Goal: Task Accomplishment & Management: Use online tool/utility

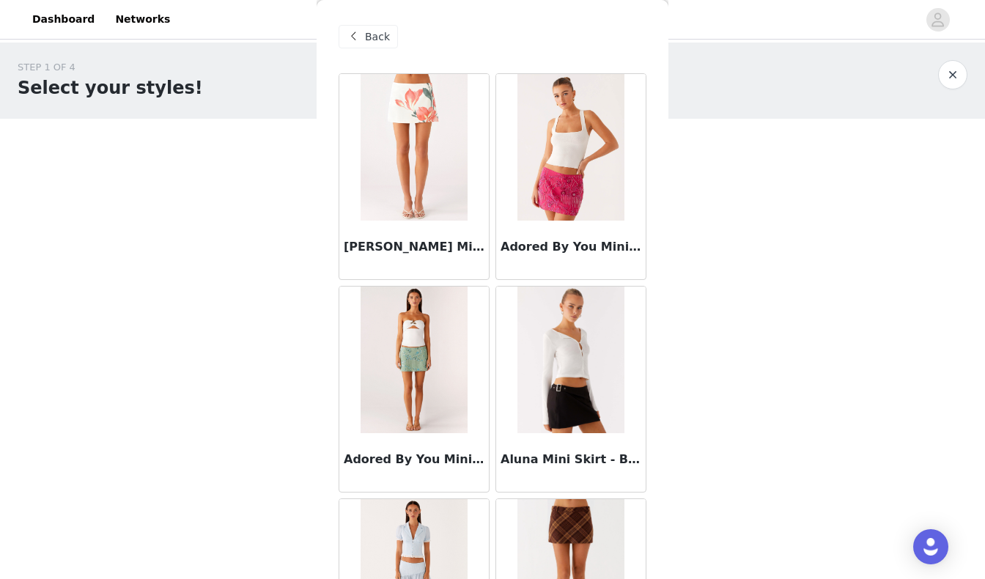
scroll to position [3785, 0]
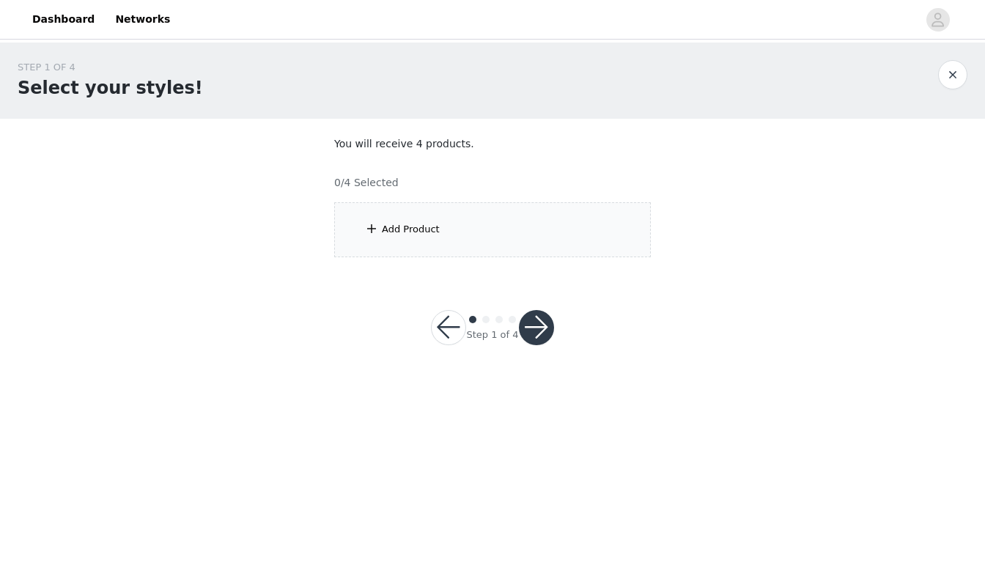
click at [378, 216] on div "Add Product" at bounding box center [492, 229] width 317 height 55
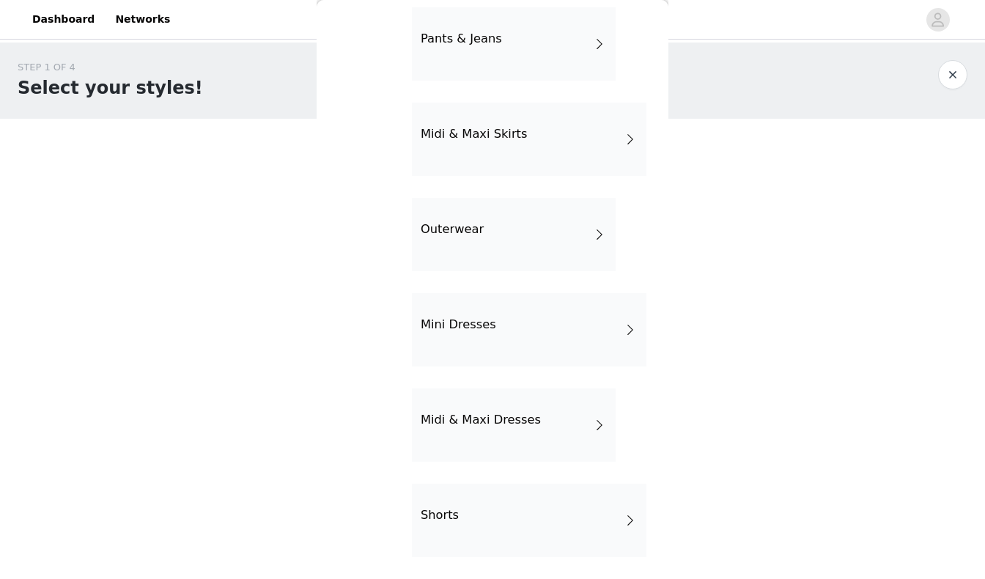
scroll to position [257, 0]
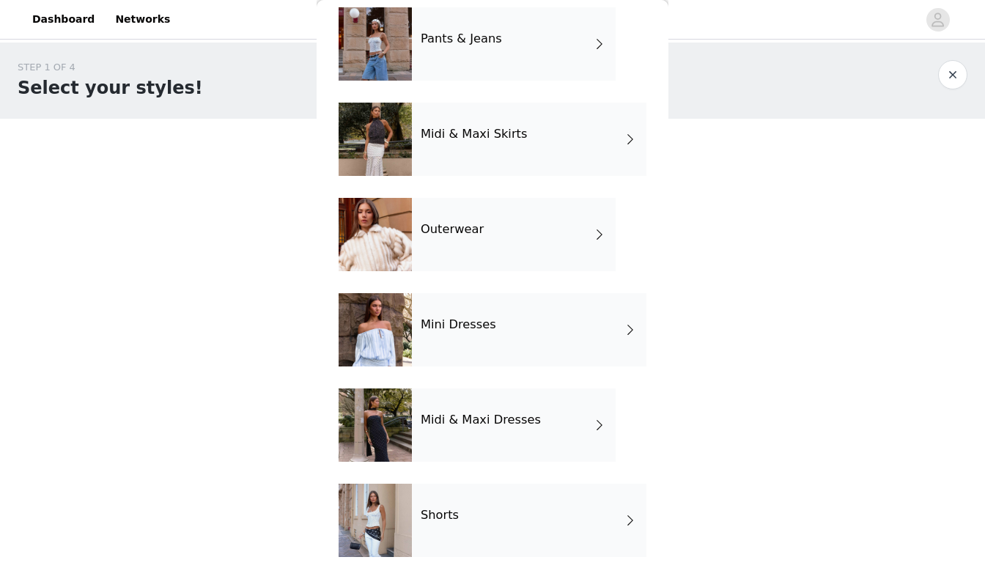
click at [467, 424] on h4 "Midi & Maxi Dresses" at bounding box center [481, 419] width 120 height 13
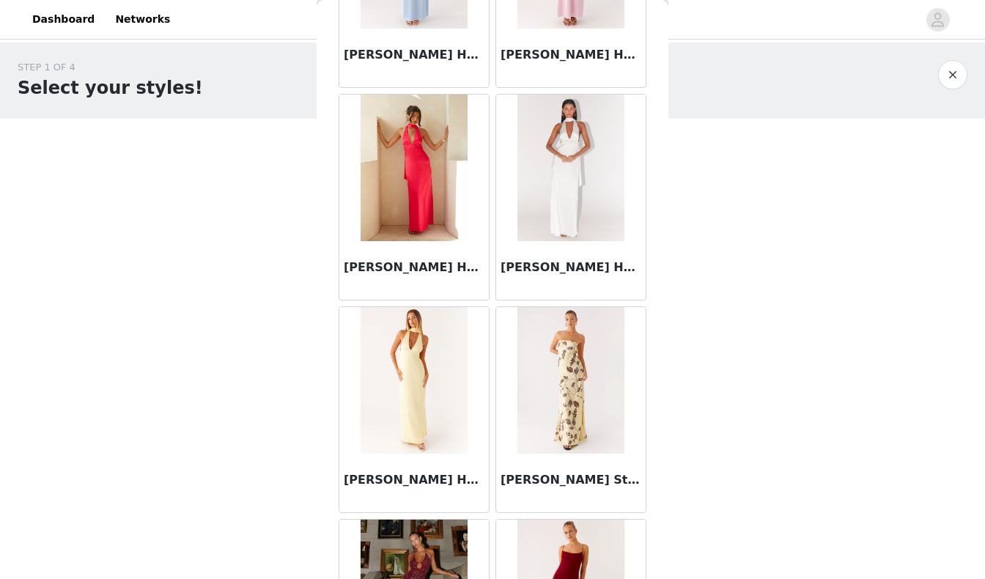
scroll to position [831, 0]
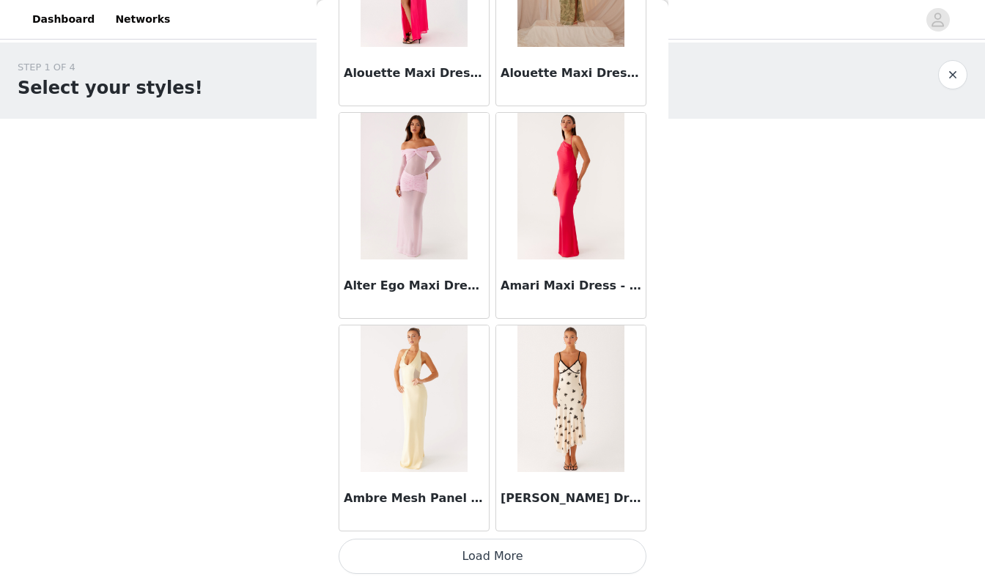
click at [518, 558] on button "Load More" at bounding box center [493, 556] width 308 height 35
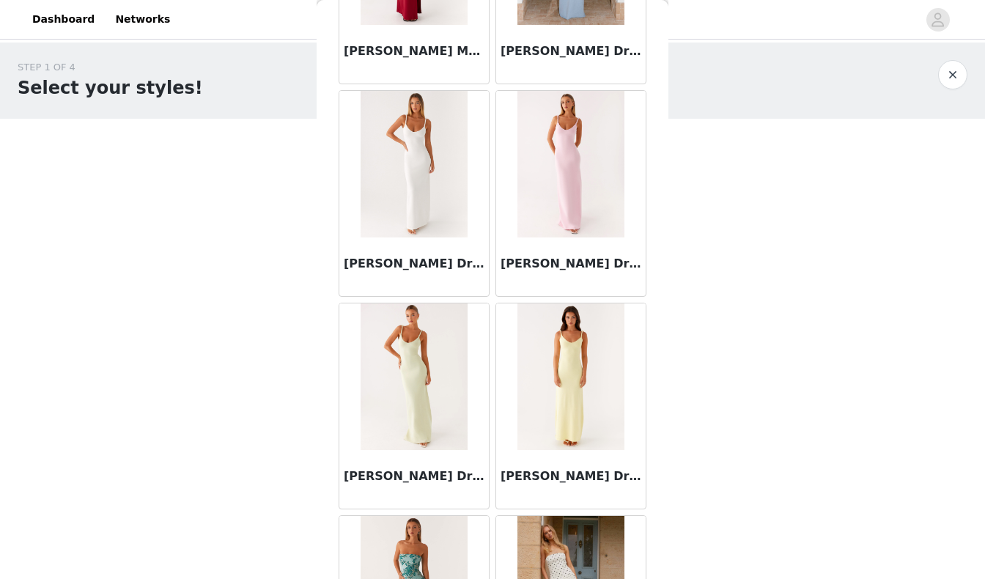
scroll to position [3448, 0]
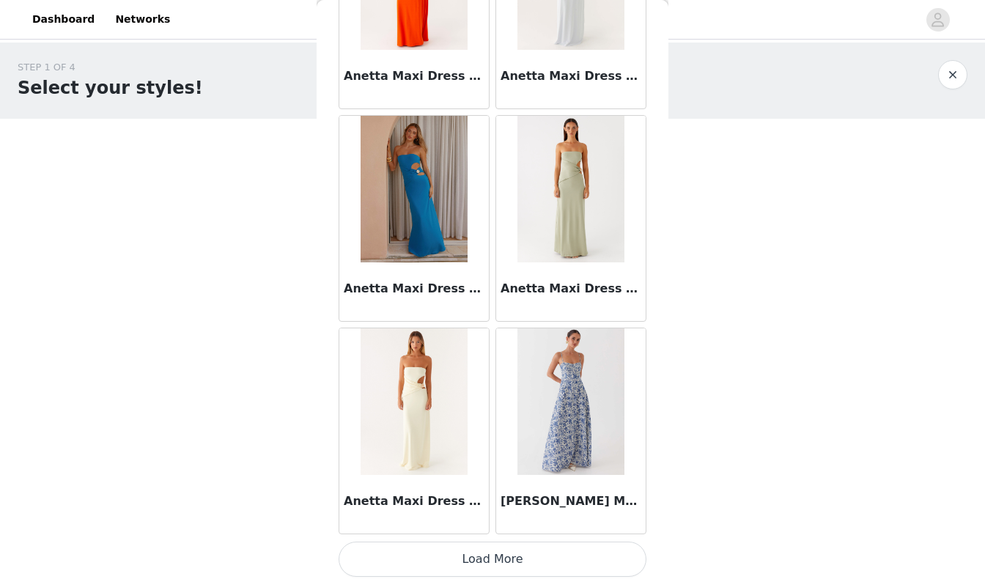
click at [619, 559] on button "Load More" at bounding box center [493, 559] width 308 height 35
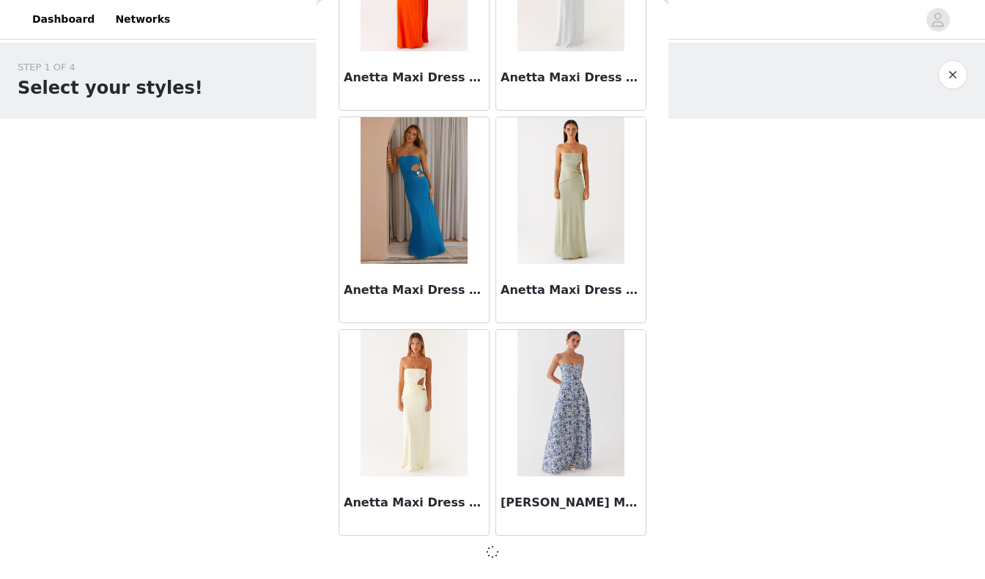
scroll to position [3778, 0]
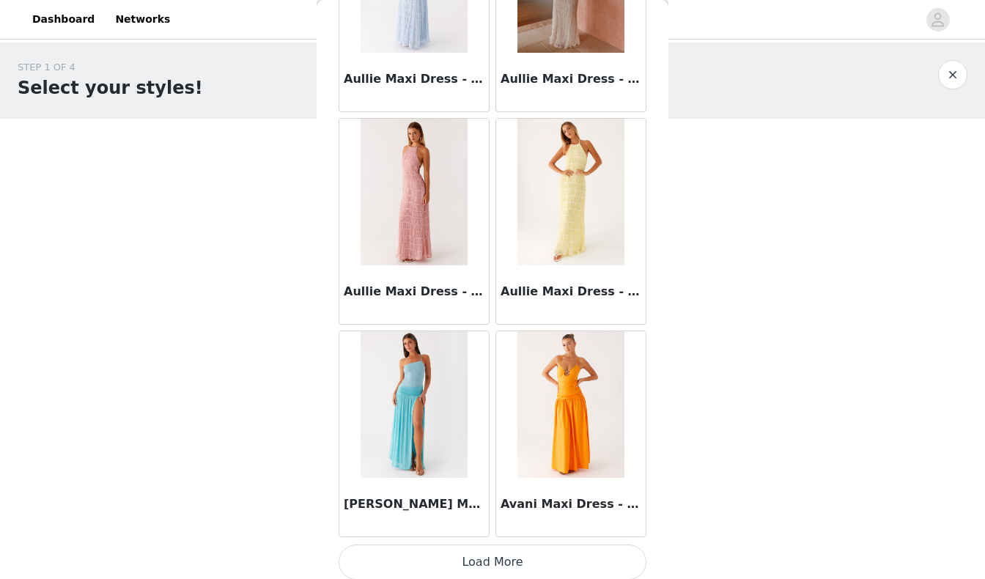
click at [586, 545] on button "Load More" at bounding box center [493, 562] width 308 height 35
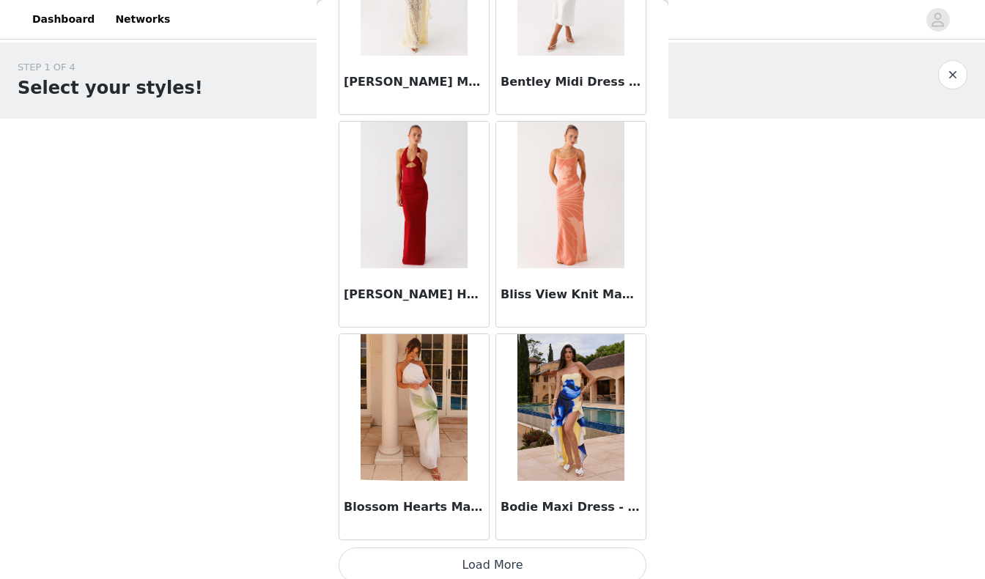
click at [481, 559] on button "Load More" at bounding box center [493, 565] width 308 height 35
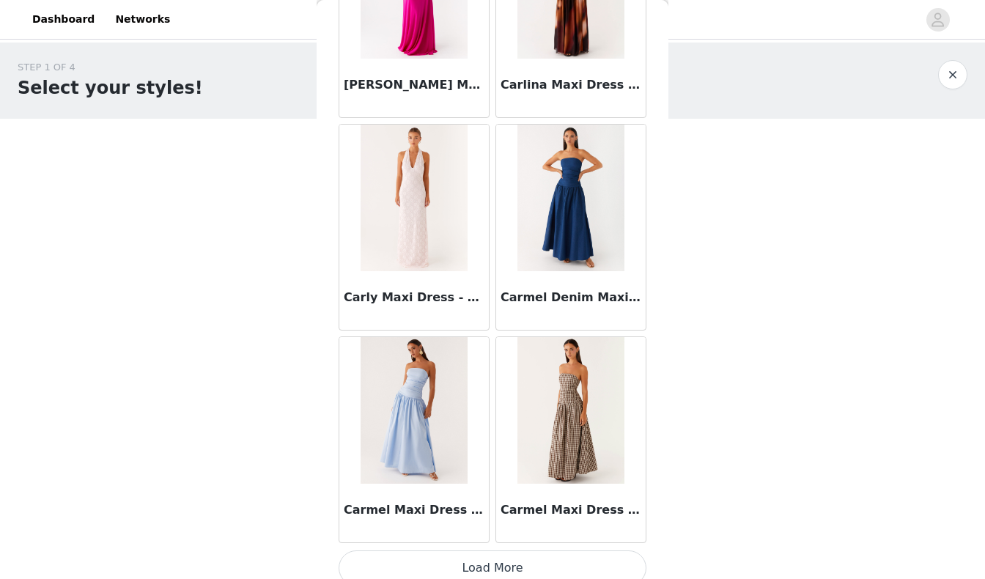
click at [482, 551] on button "Load More" at bounding box center [493, 568] width 308 height 35
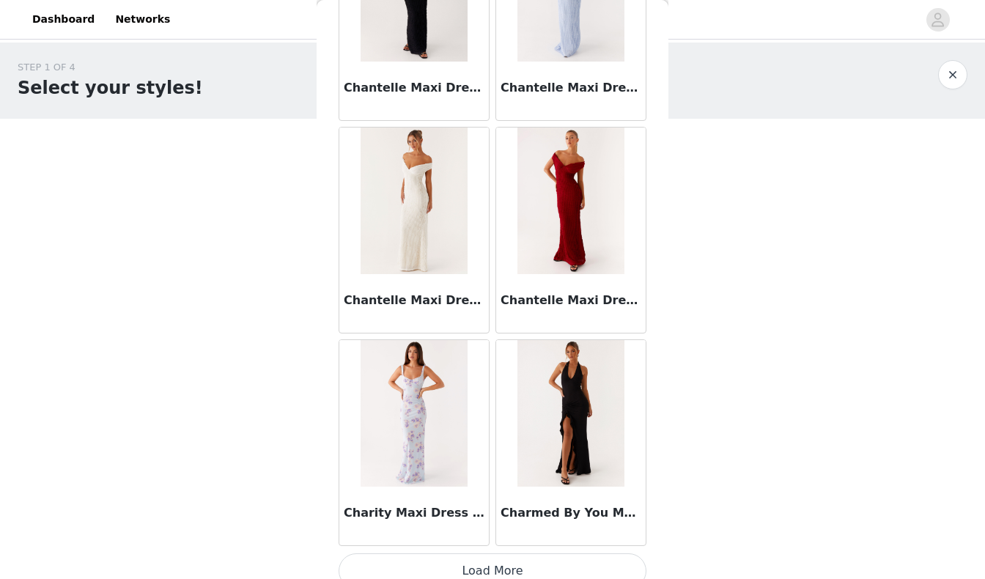
scroll to position [0, 0]
click at [486, 558] on button "Load More" at bounding box center [493, 570] width 308 height 35
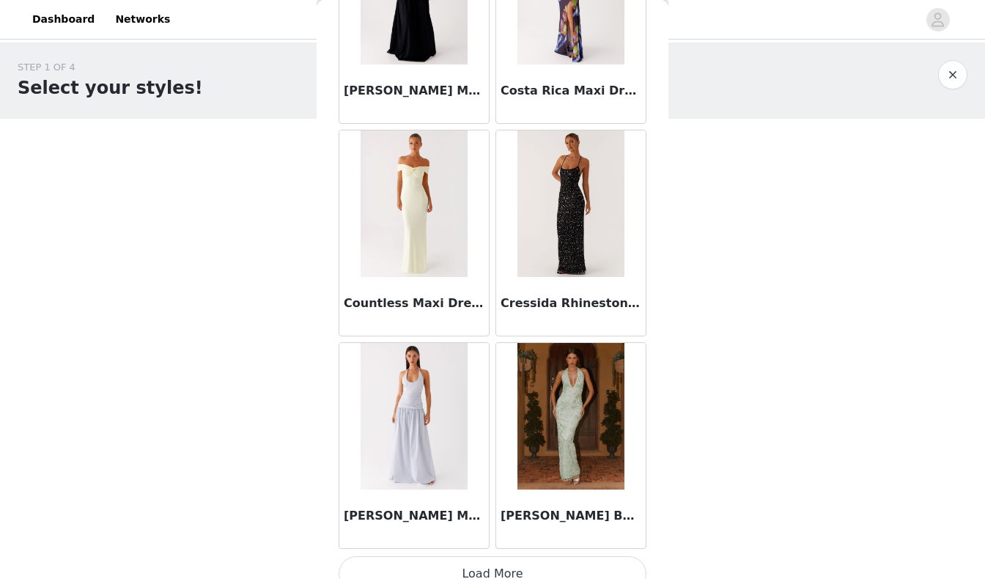
click at [479, 556] on button "Load More" at bounding box center [493, 573] width 308 height 35
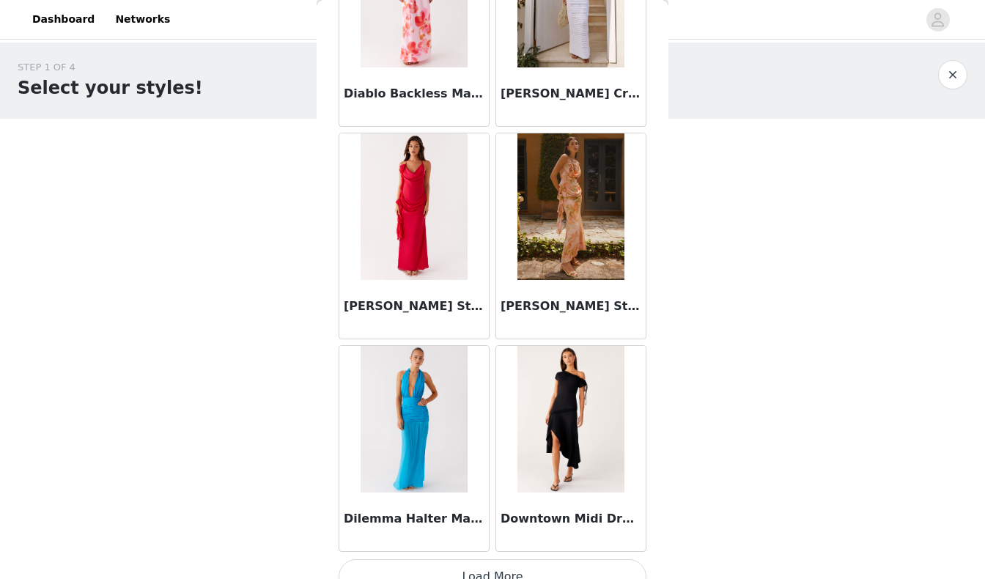
click at [477, 559] on button "Load More" at bounding box center [493, 576] width 308 height 35
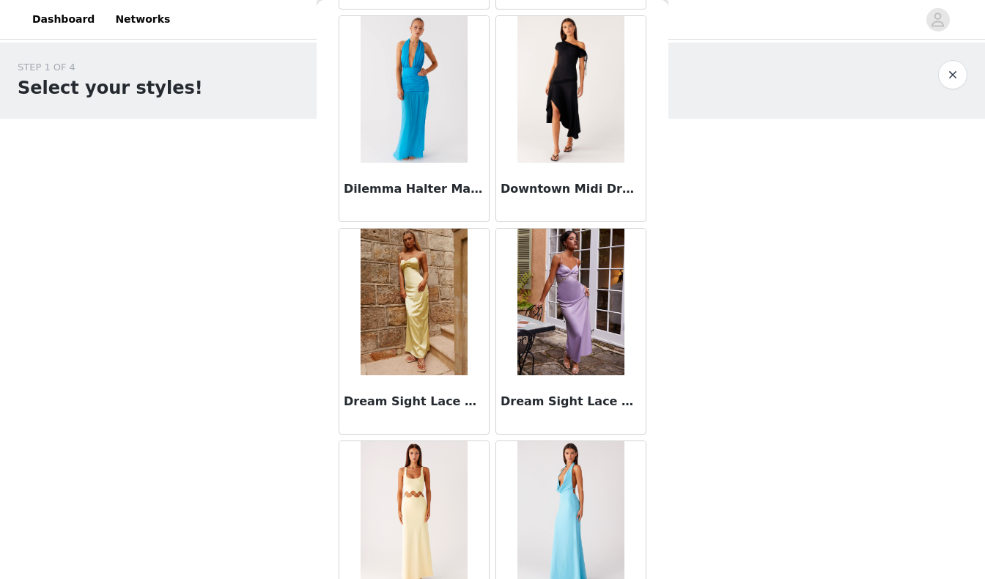
scroll to position [16857, 0]
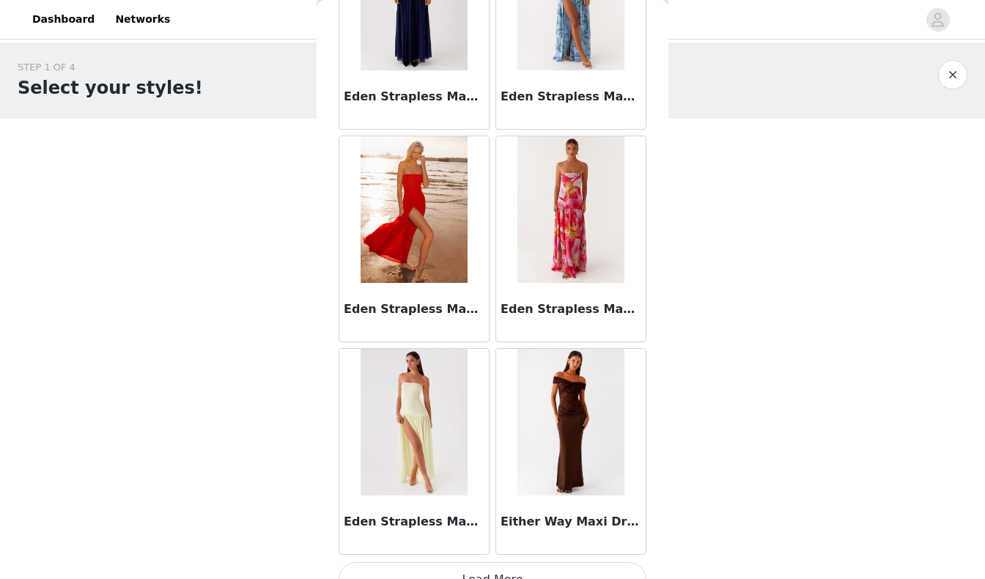
click at [472, 562] on button "Load More" at bounding box center [493, 579] width 308 height 35
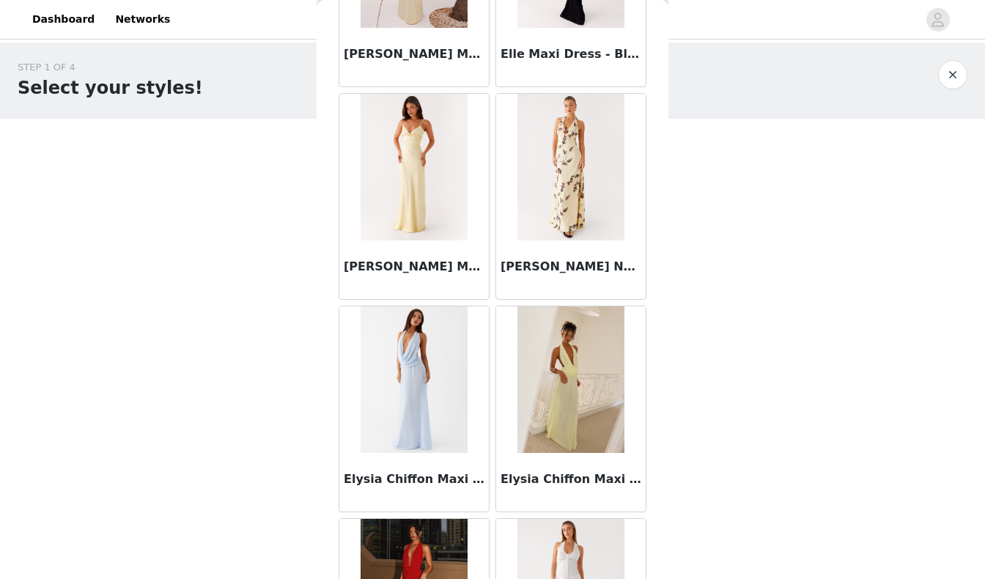
scroll to position [19549, 0]
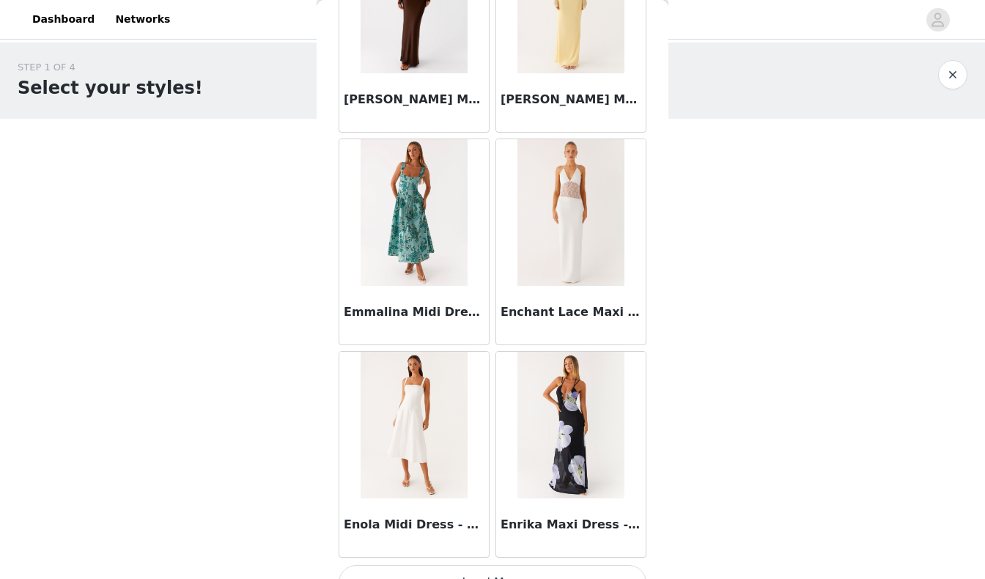
click at [449, 565] on button "Load More" at bounding box center [493, 582] width 308 height 35
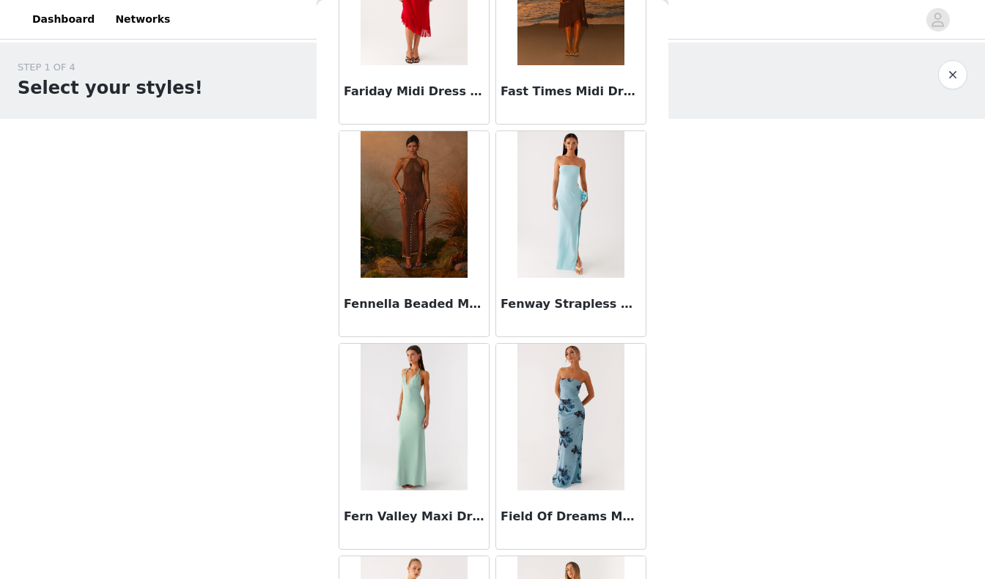
scroll to position [22691, 0]
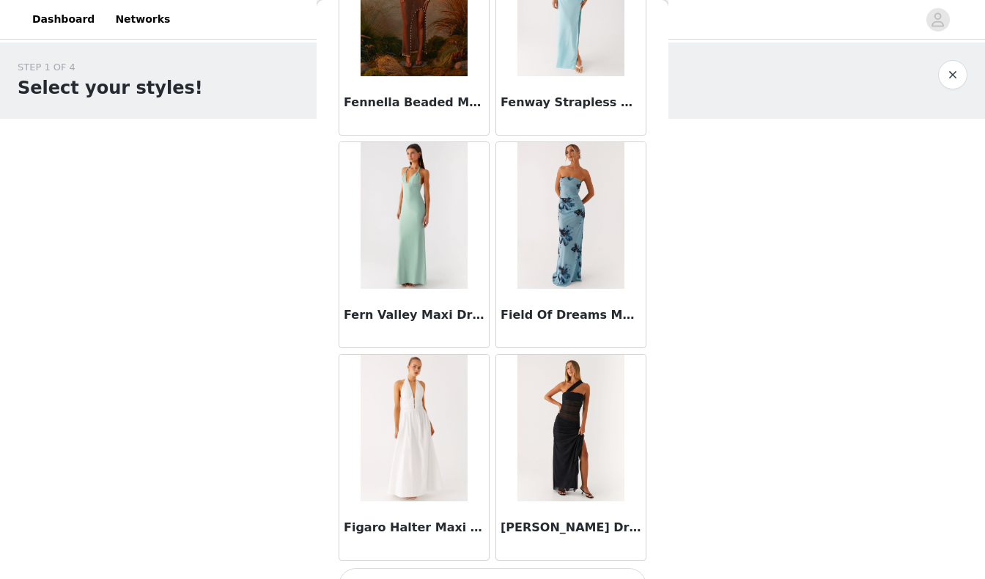
click at [460, 568] on button "Load More" at bounding box center [493, 585] width 308 height 35
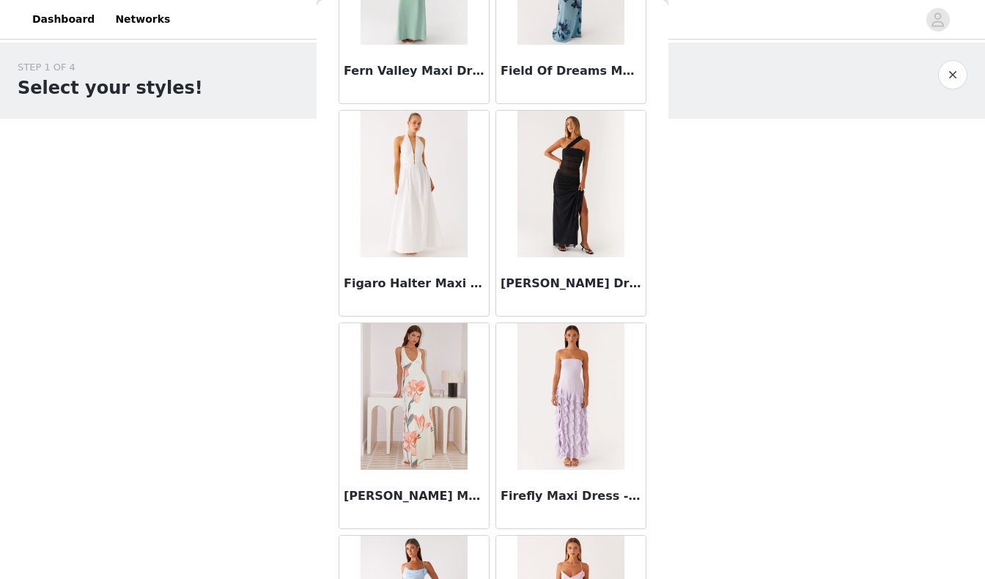
scroll to position [23137, 0]
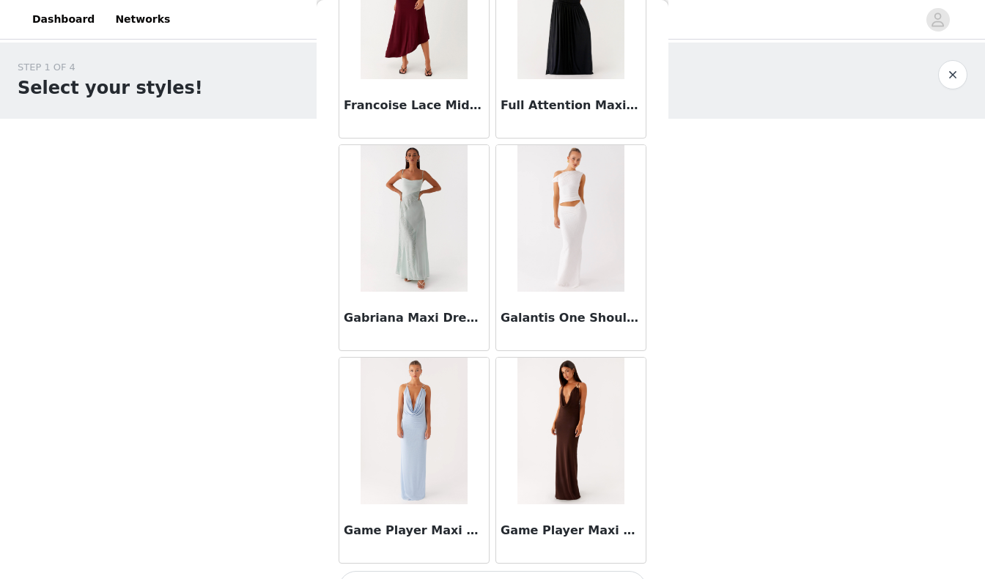
click at [457, 571] on button "Load More" at bounding box center [493, 588] width 308 height 35
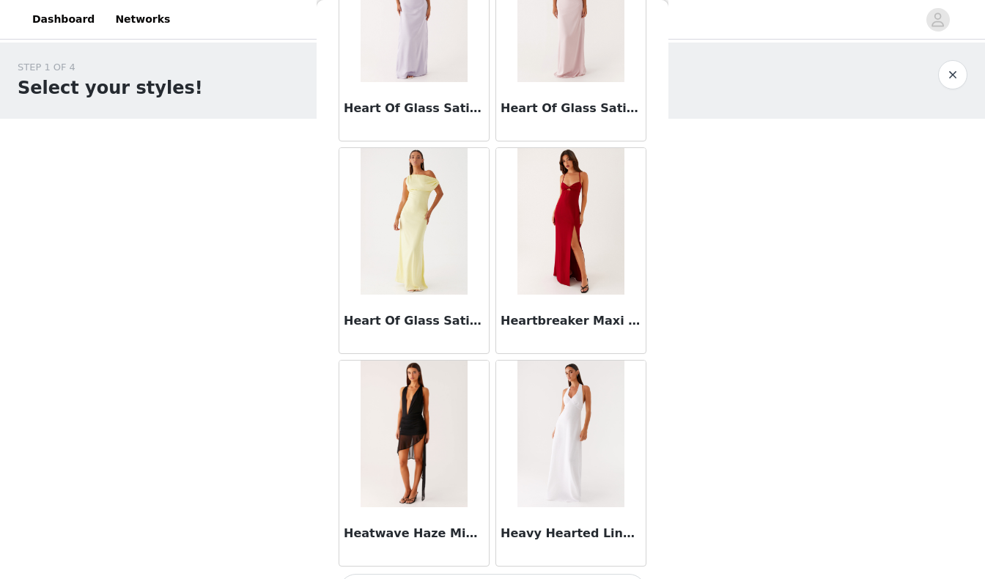
scroll to position [0, 0]
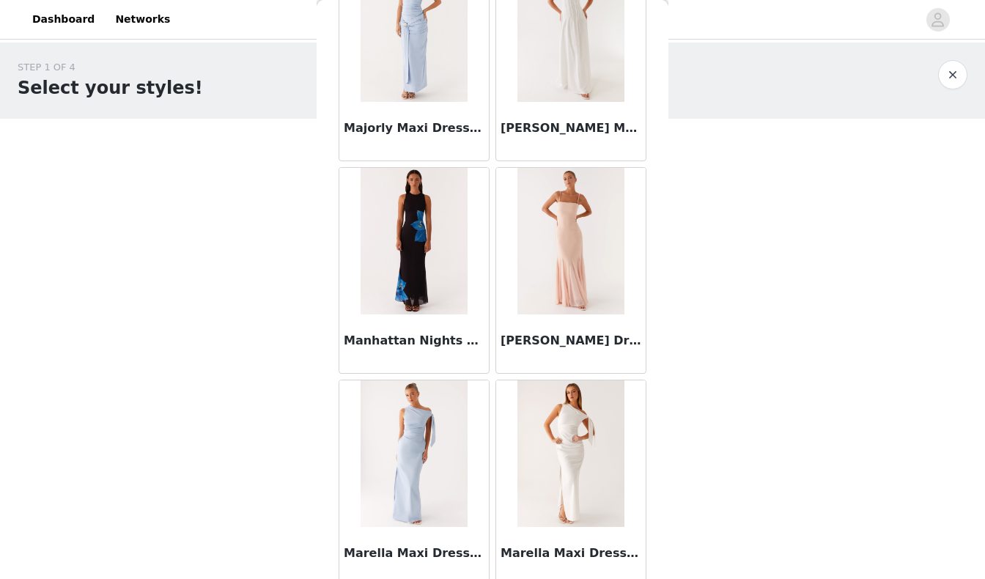
scroll to position [41999, 0]
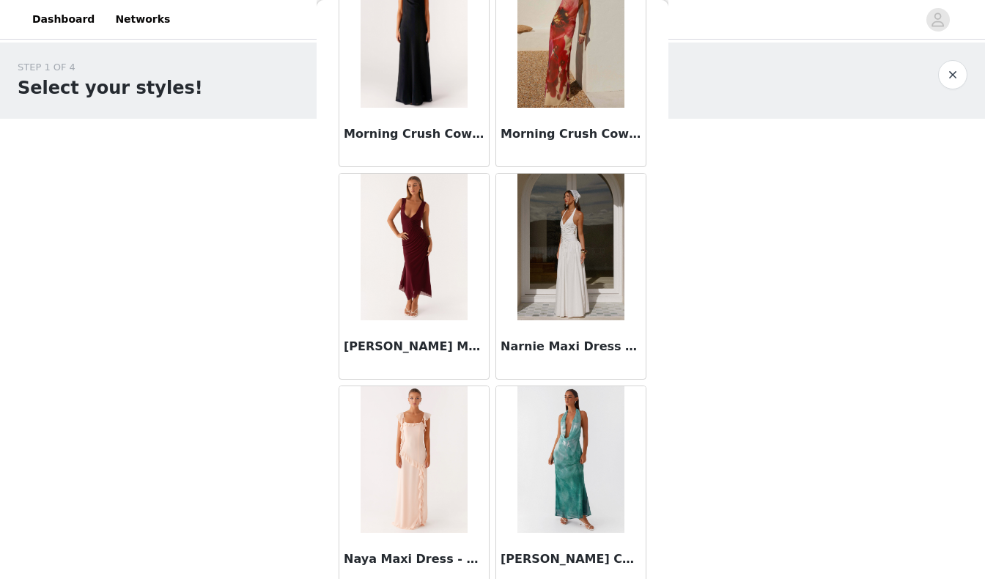
scroll to position [46245, 0]
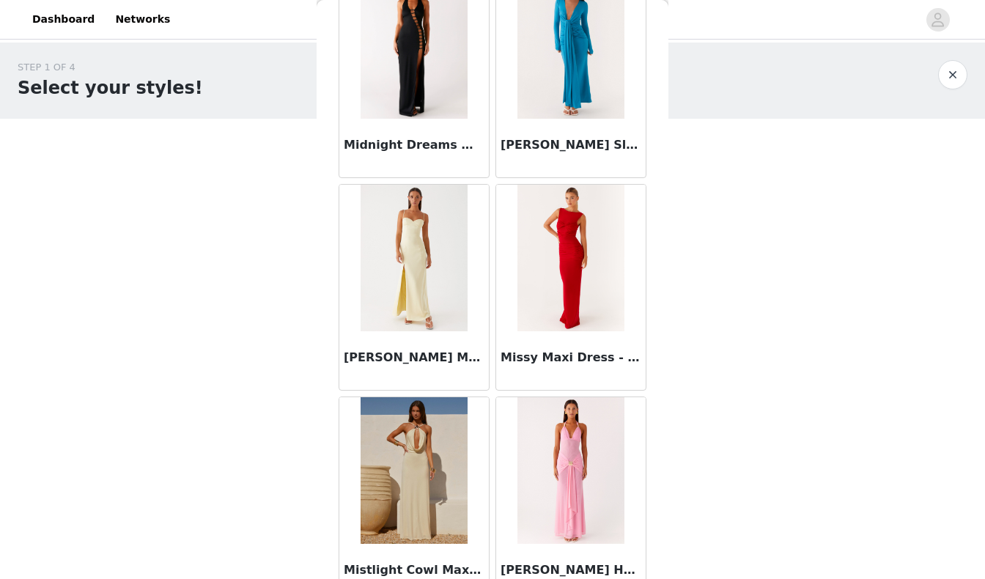
scroll to position [44748, 0]
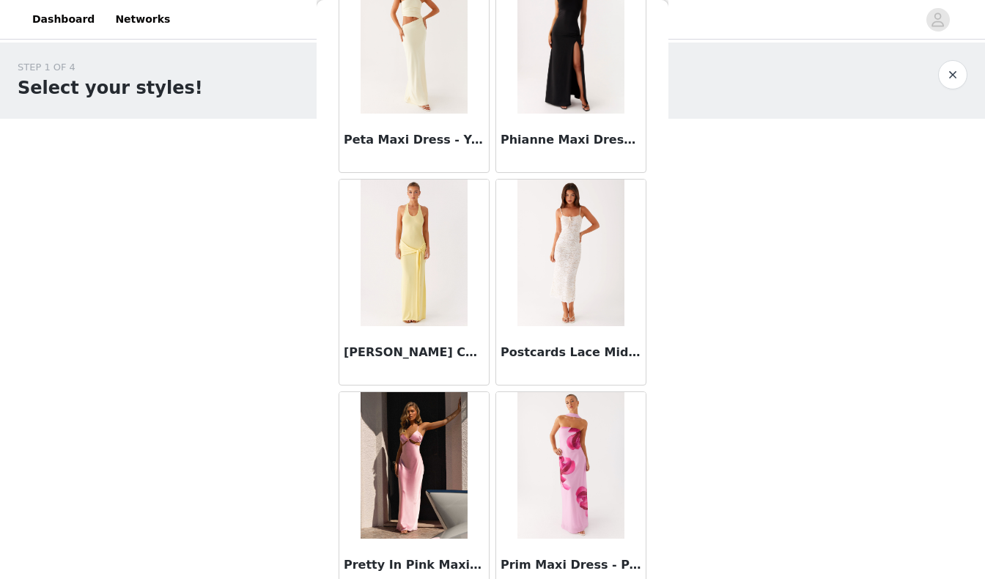
scroll to position [50492, 0]
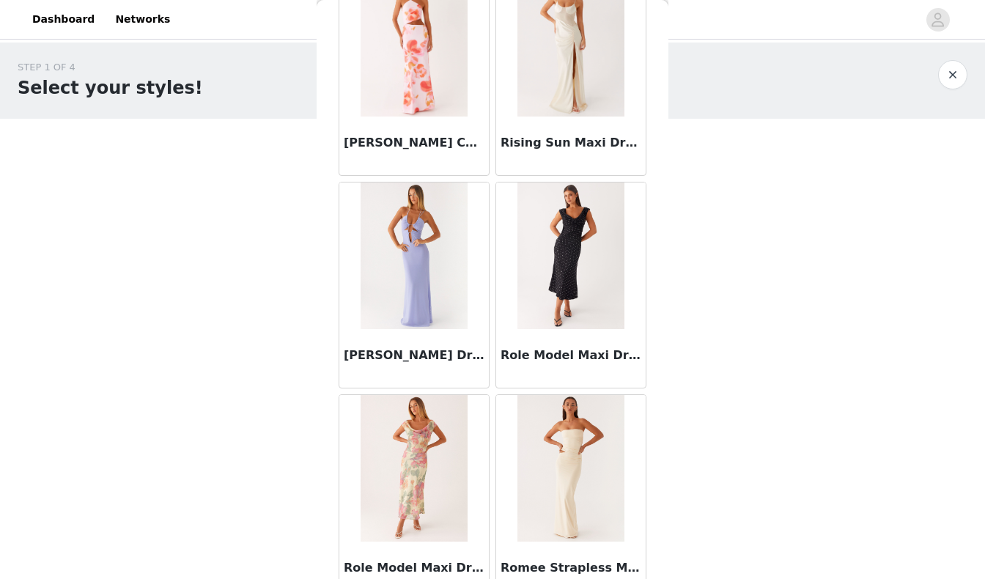
scroll to position [52615, 0]
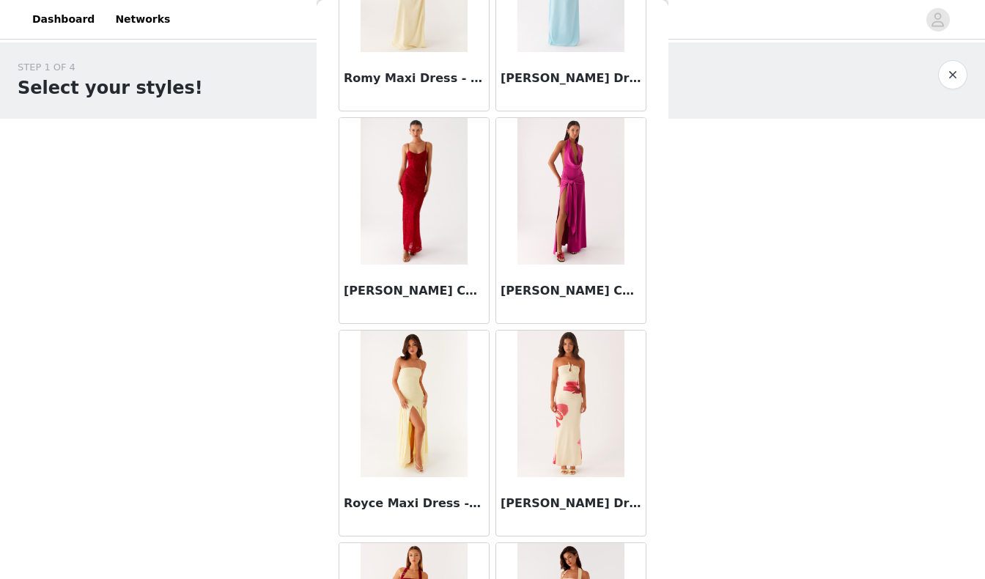
scroll to position [53727, 0]
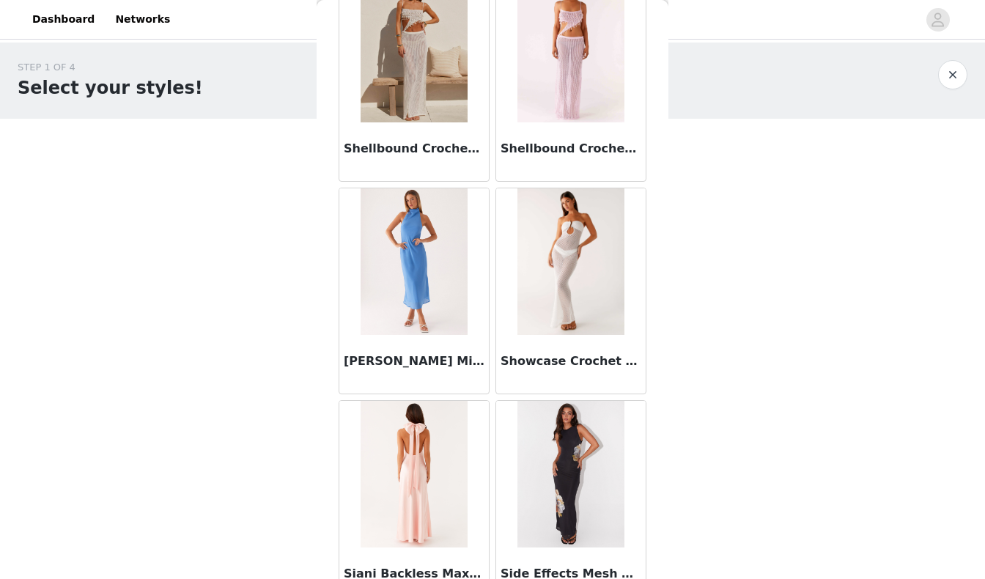
scroll to position [56861, 0]
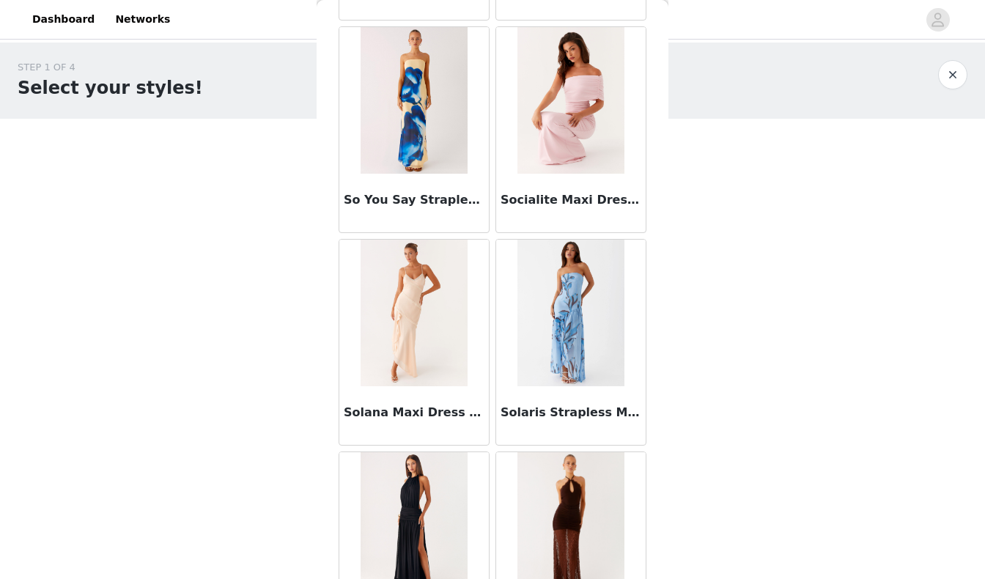
scroll to position [58298, 0]
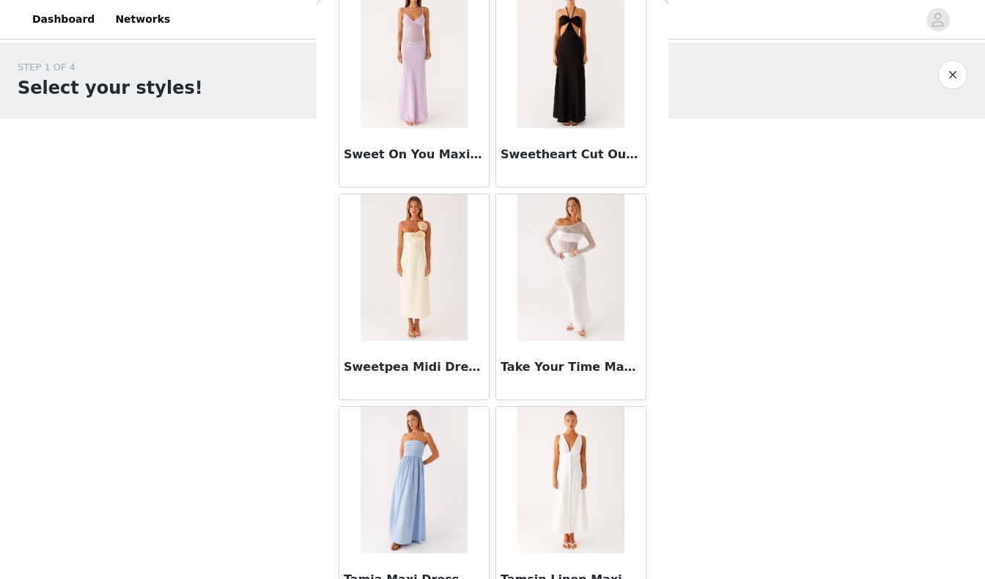
scroll to position [61107, 0]
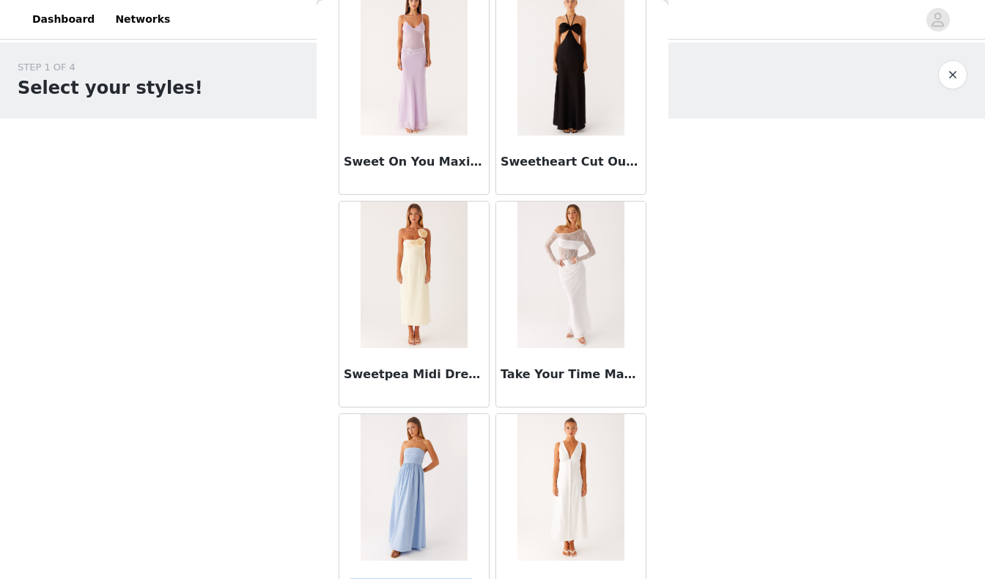
drag, startPoint x: 347, startPoint y: 504, endPoint x: 455, endPoint y: 508, distance: 107.9
click at [455, 578] on h3 "Tamia Maxi Dress - Blue" at bounding box center [414, 587] width 141 height 18
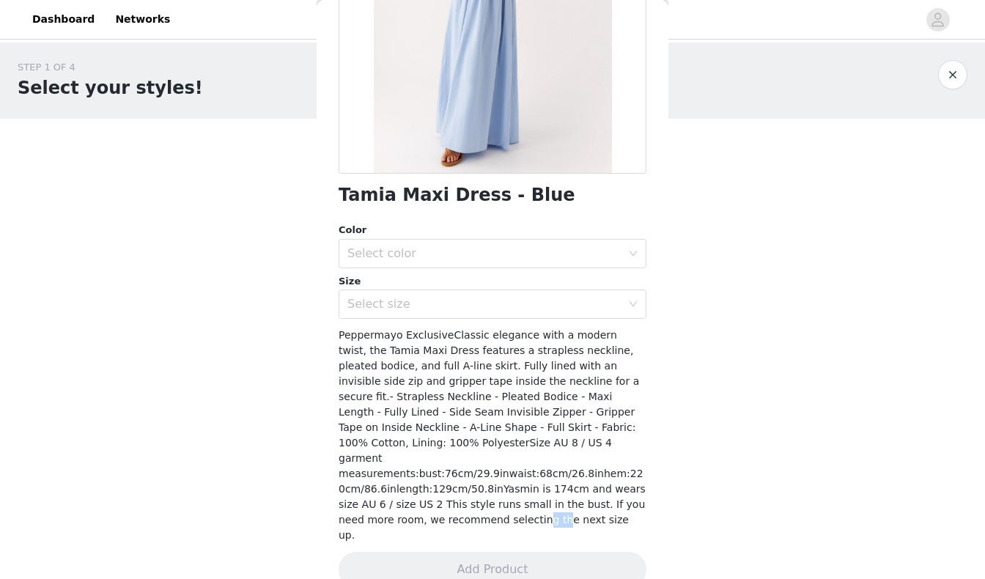
drag, startPoint x: 464, startPoint y: 504, endPoint x: 444, endPoint y: 493, distance: 23.0
click at [448, 501] on div "Back Tamia Maxi Dress - Blue Color Select color Size Select size Peppermayo Exc…" at bounding box center [493, 289] width 352 height 579
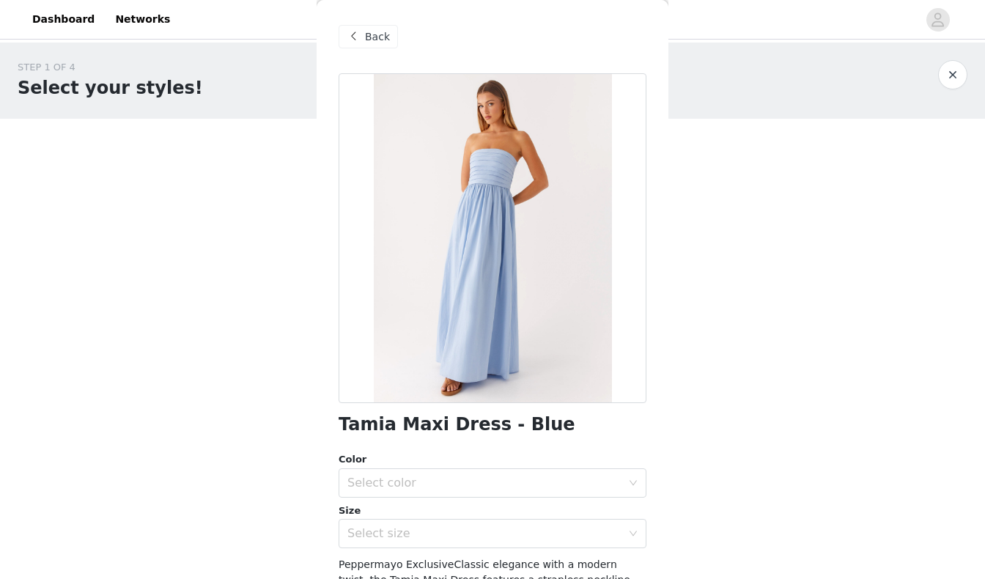
scroll to position [0, 0]
drag, startPoint x: 342, startPoint y: 424, endPoint x: 534, endPoint y: 422, distance: 192.8
click at [534, 422] on div "Tamia Maxi Dress - Blue" at bounding box center [493, 425] width 308 height 20
copy h1 "Tamia Maxi Dress - Blue"
click at [348, 490] on div "Select color" at bounding box center [487, 483] width 281 height 28
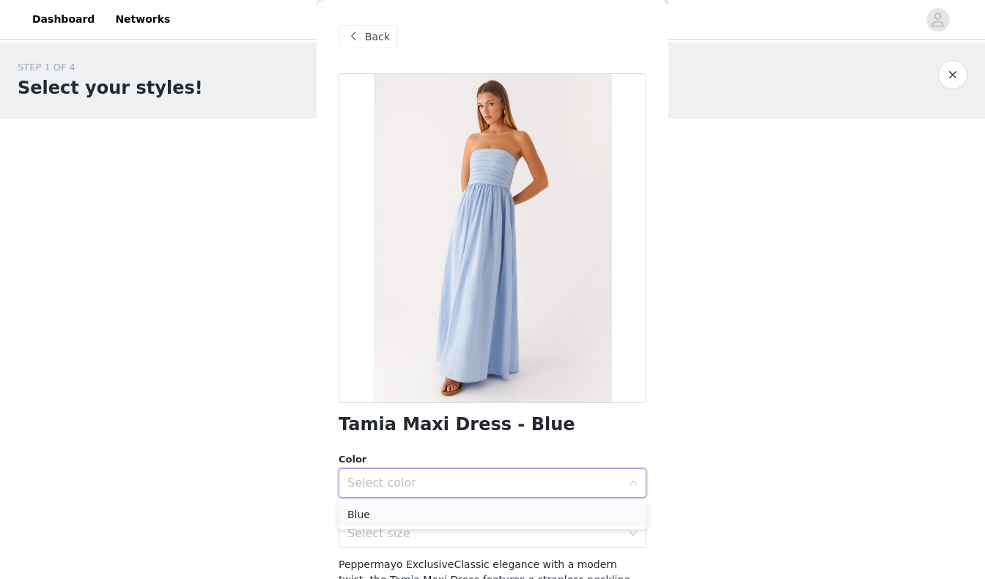
click at [372, 512] on li "Blue" at bounding box center [493, 514] width 308 height 23
click at [375, 530] on div "Select size" at bounding box center [484, 533] width 274 height 15
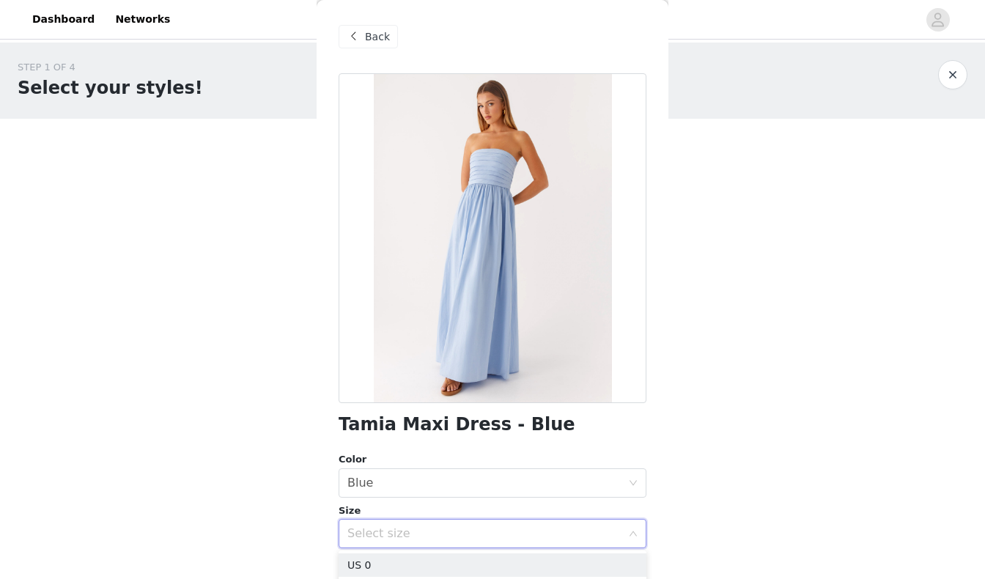
scroll to position [108, 0]
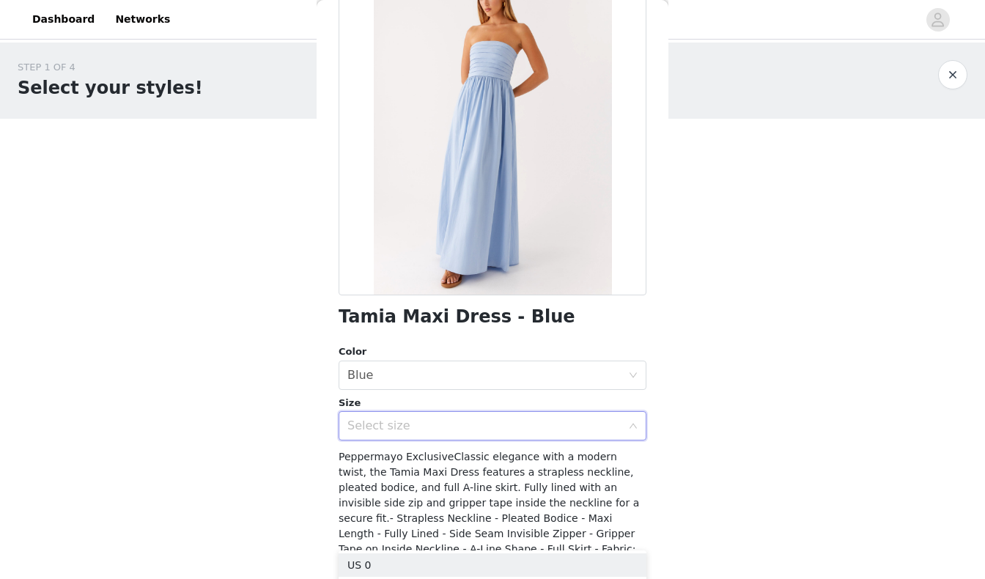
click at [402, 427] on div "Select size" at bounding box center [484, 426] width 274 height 15
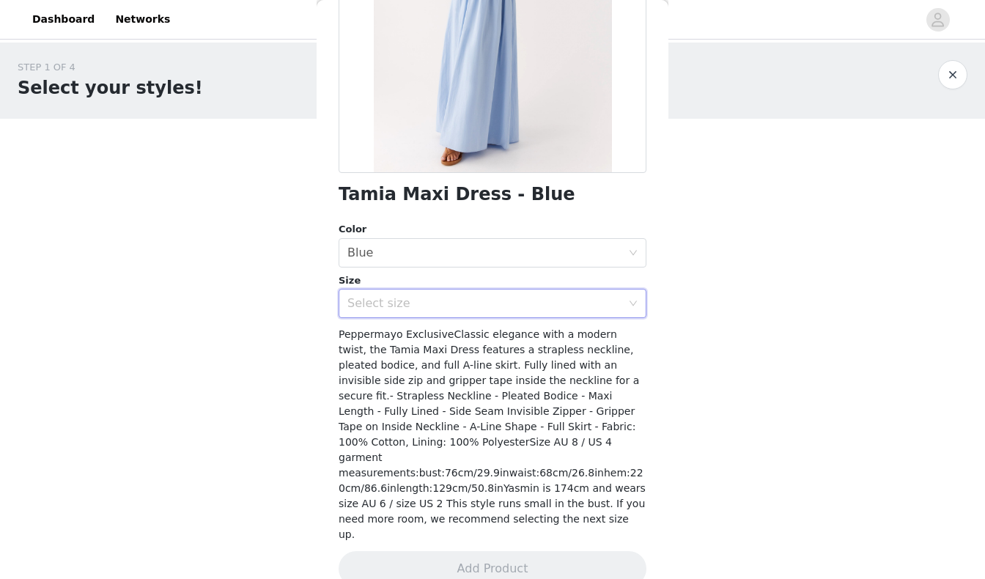
scroll to position [229, 0]
click at [436, 308] on div "Select size" at bounding box center [484, 304] width 274 height 15
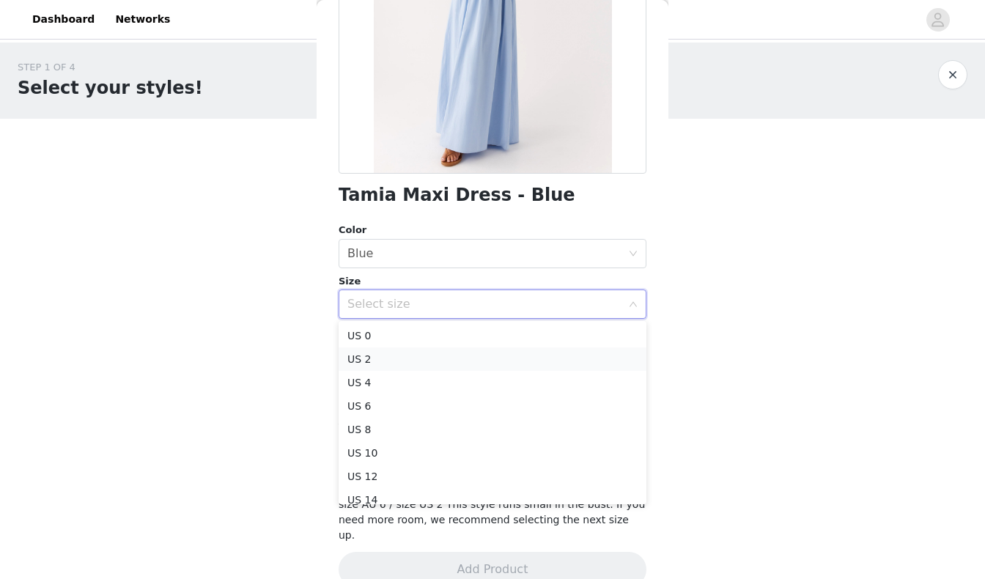
click at [422, 365] on li "US 2" at bounding box center [493, 358] width 308 height 23
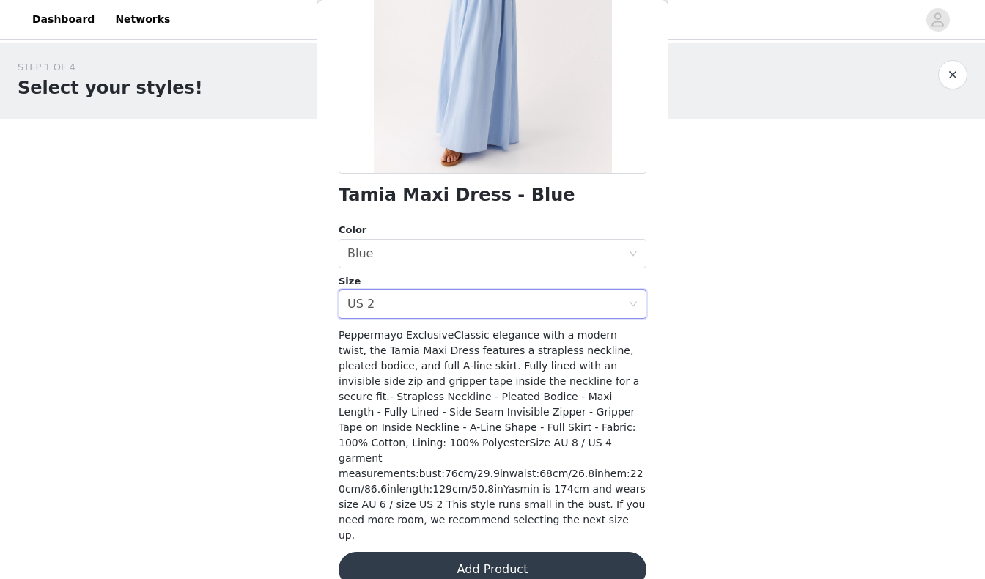
click at [446, 552] on button "Add Product" at bounding box center [493, 569] width 308 height 35
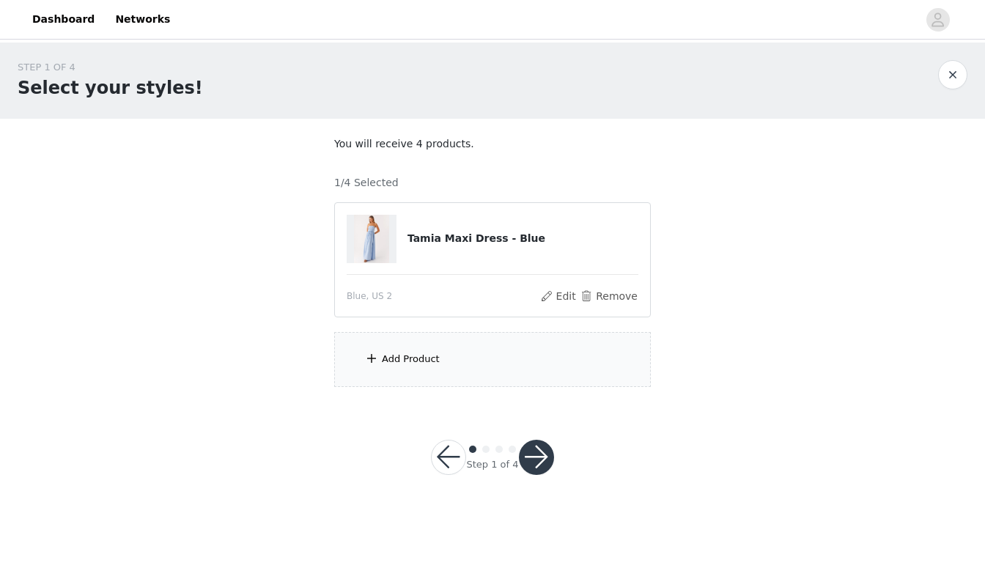
click at [423, 361] on div "Add Product" at bounding box center [411, 359] width 58 height 15
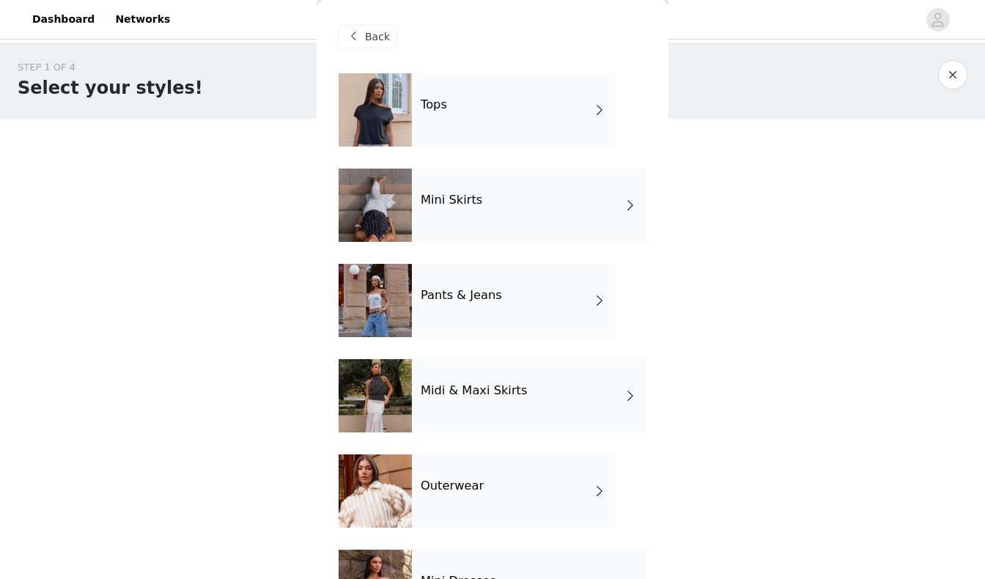
click at [472, 196] on h4 "Mini Skirts" at bounding box center [452, 200] width 62 height 13
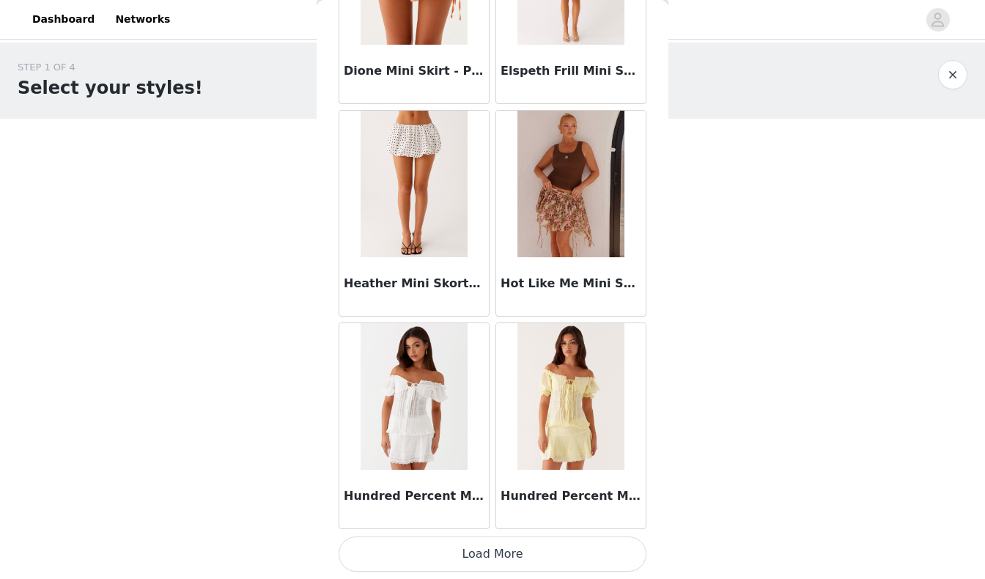
scroll to position [1662, 0]
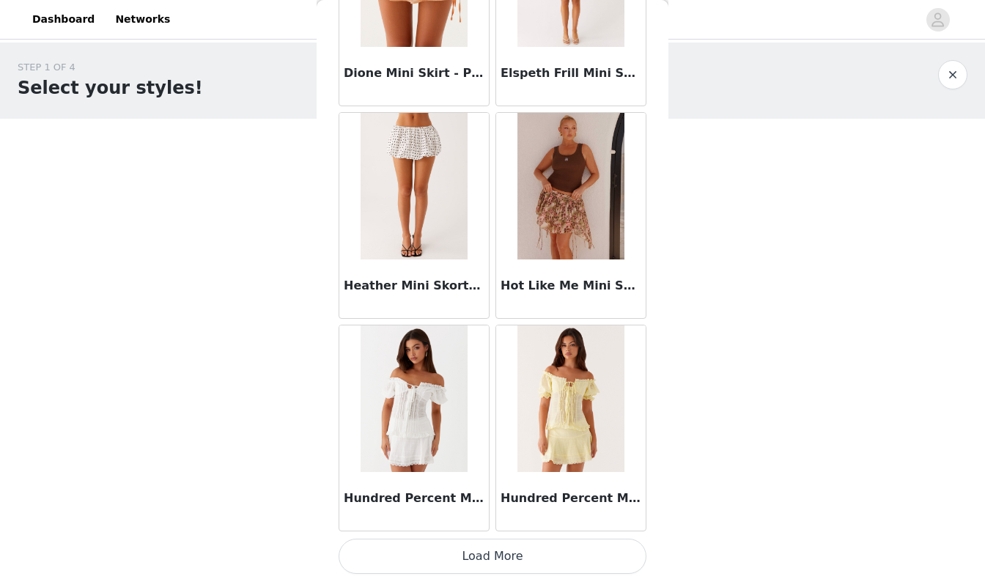
click at [485, 554] on button "Load More" at bounding box center [493, 556] width 308 height 35
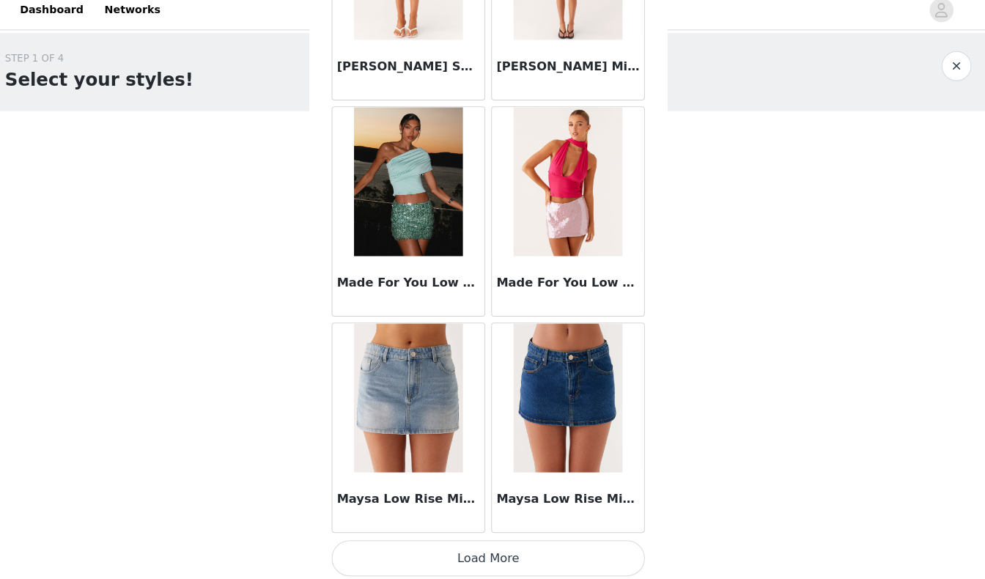
scroll to position [3785, 0]
click at [488, 542] on button "Load More" at bounding box center [493, 559] width 308 height 35
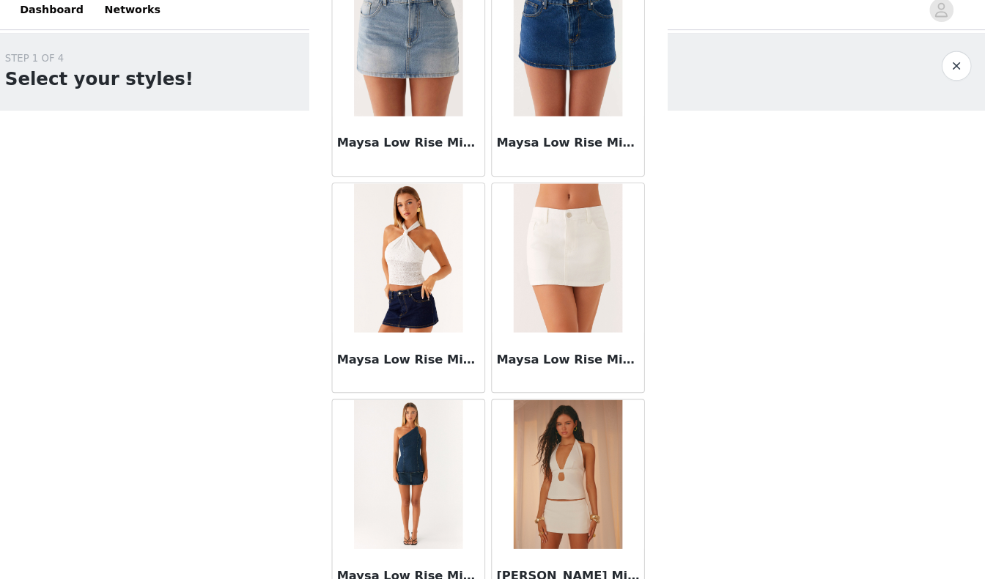
scroll to position [0, 0]
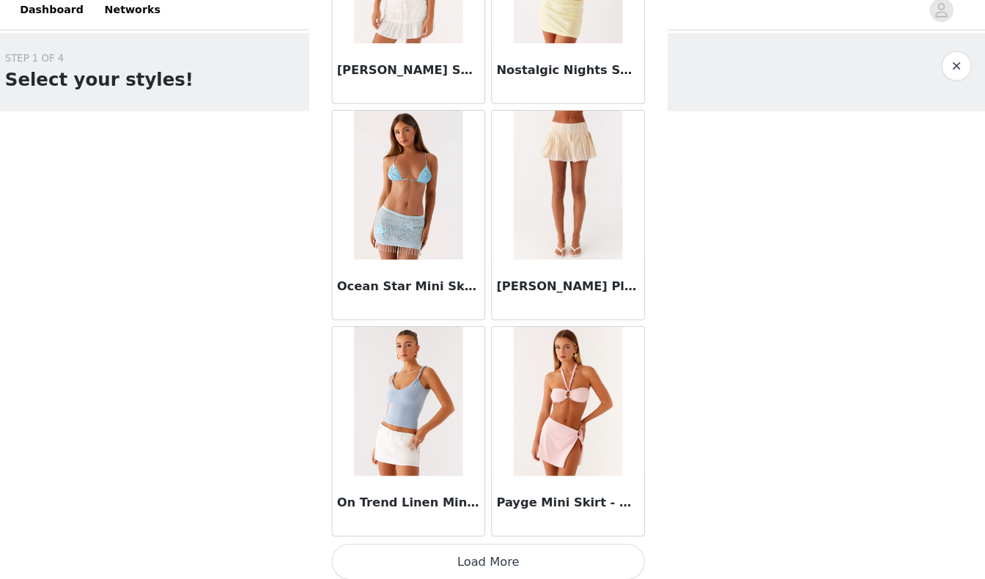
click at [466, 545] on button "Load More" at bounding box center [493, 562] width 308 height 35
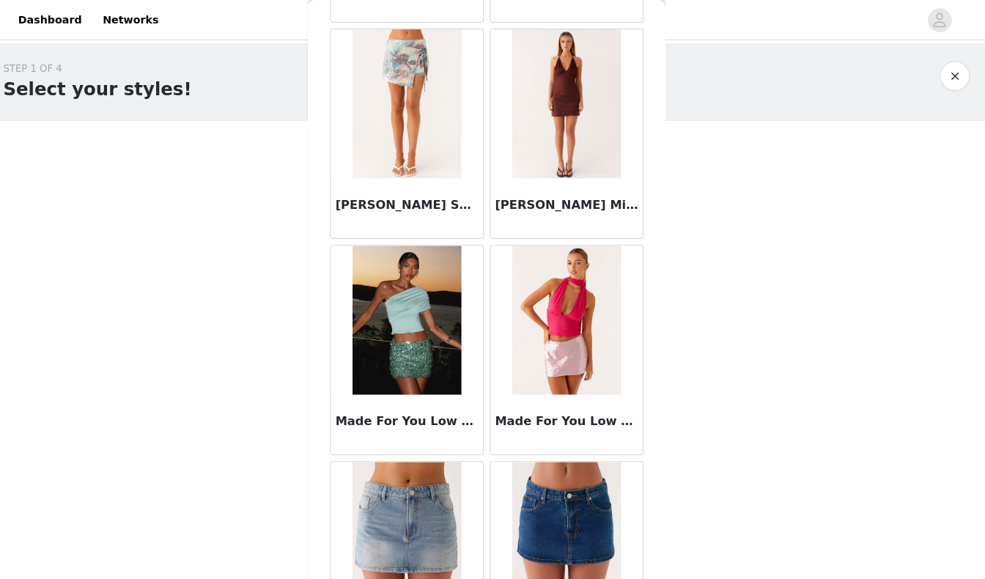
scroll to position [3657, 0]
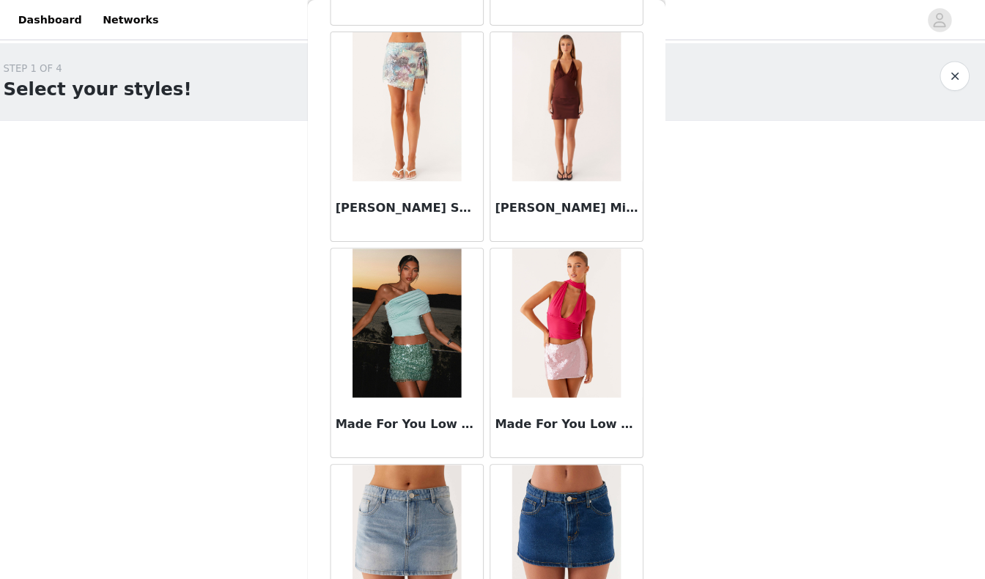
click at [548, 402] on div "Made For You Low Rise Sequin Mini Skirt - Pink" at bounding box center [571, 420] width 150 height 59
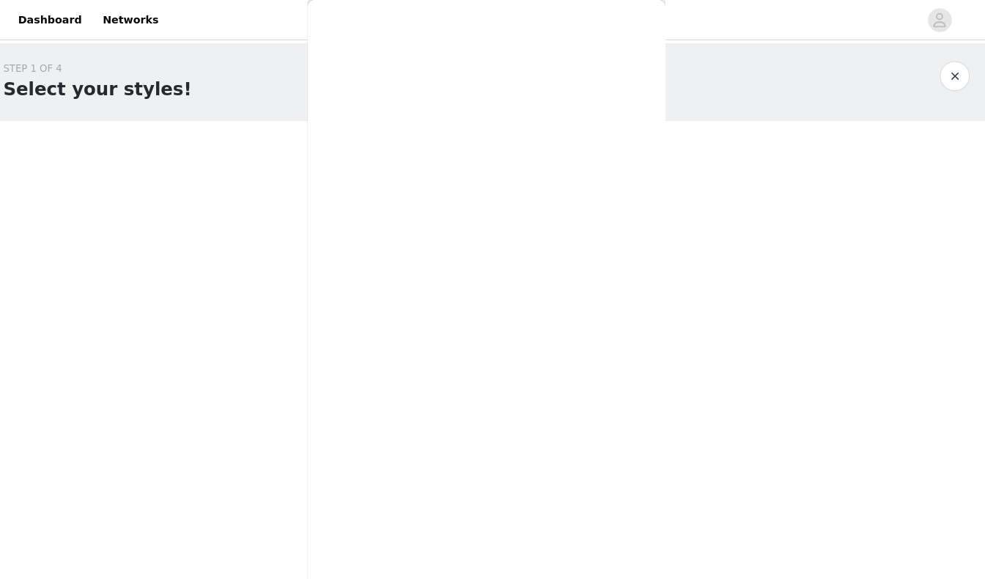
scroll to position [0, 0]
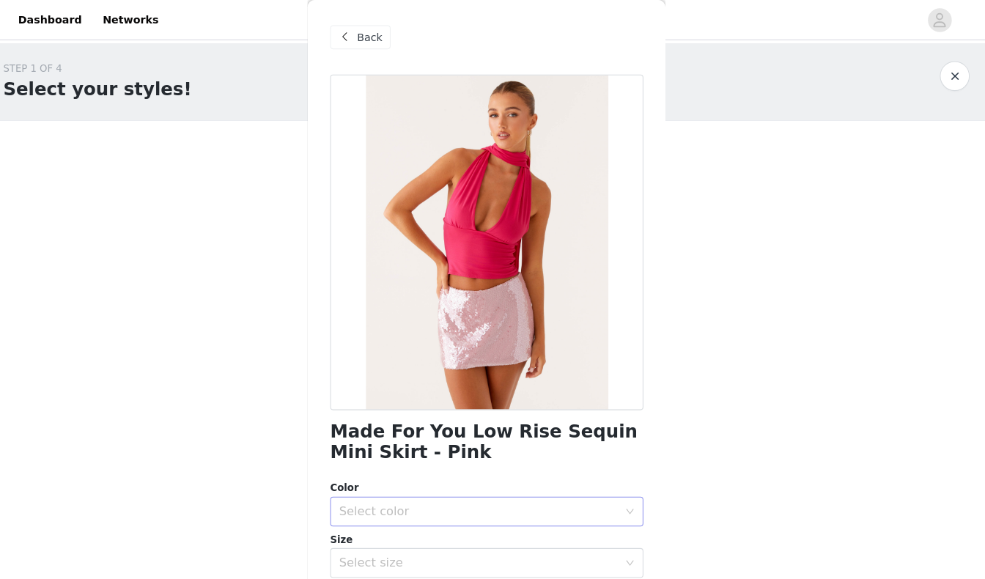
click at [429, 501] on div "Select color" at bounding box center [484, 503] width 274 height 15
click at [422, 542] on li "Pink" at bounding box center [493, 533] width 308 height 23
click at [422, 555] on div "Select size" at bounding box center [484, 553] width 274 height 15
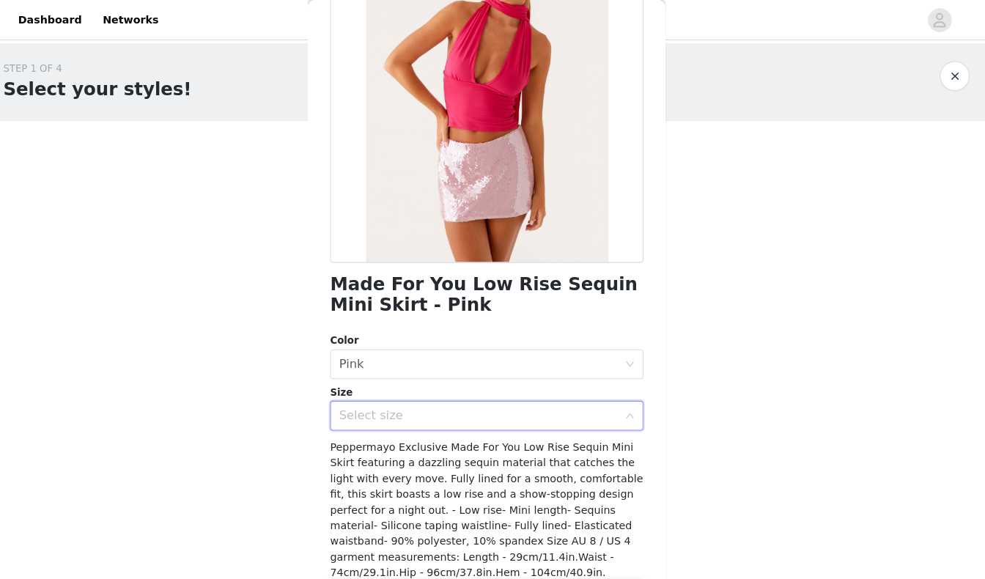
scroll to position [149, 0]
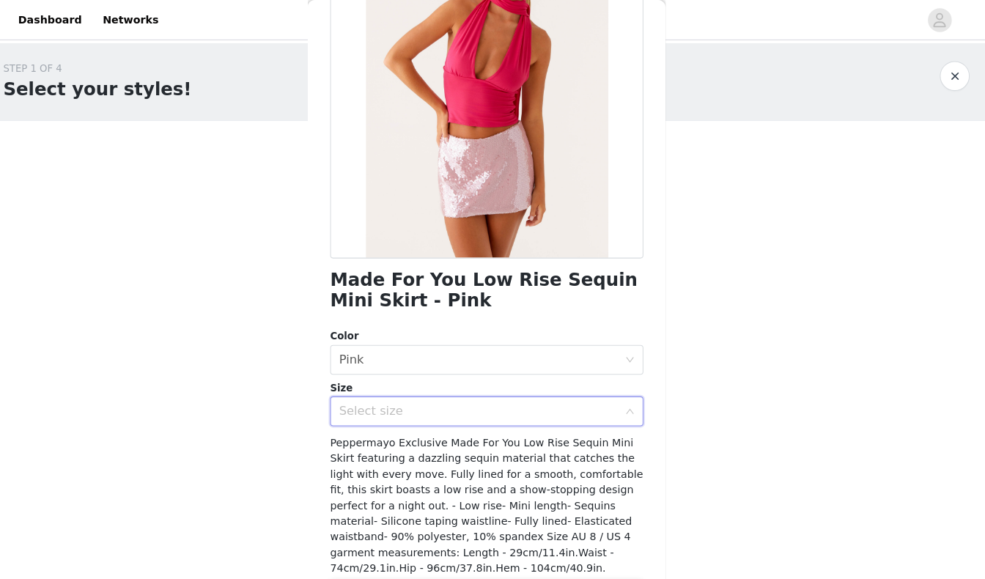
click at [435, 398] on div "Select size" at bounding box center [484, 404] width 274 height 15
click at [428, 399] on div "Select size" at bounding box center [484, 404] width 274 height 15
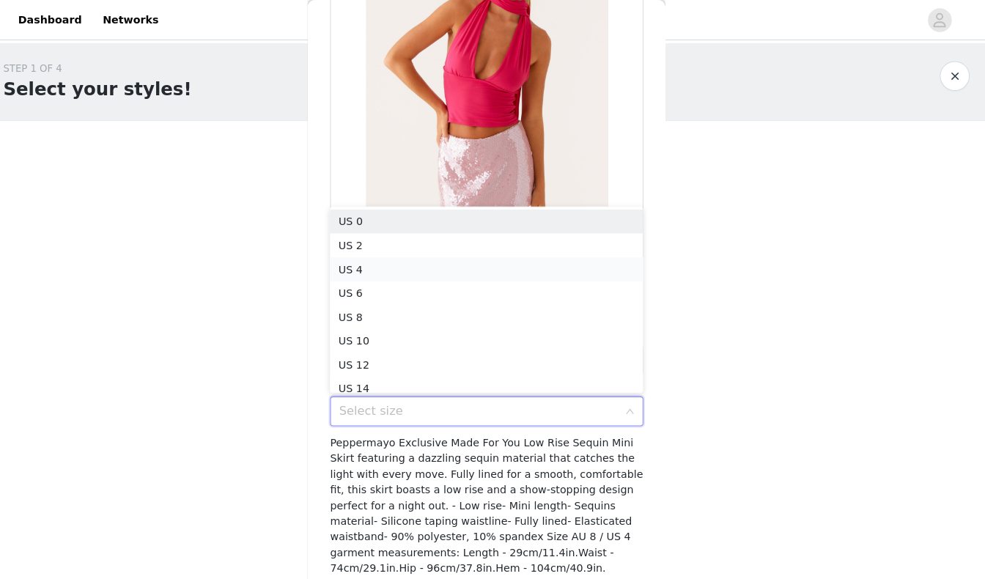
scroll to position [5, 0]
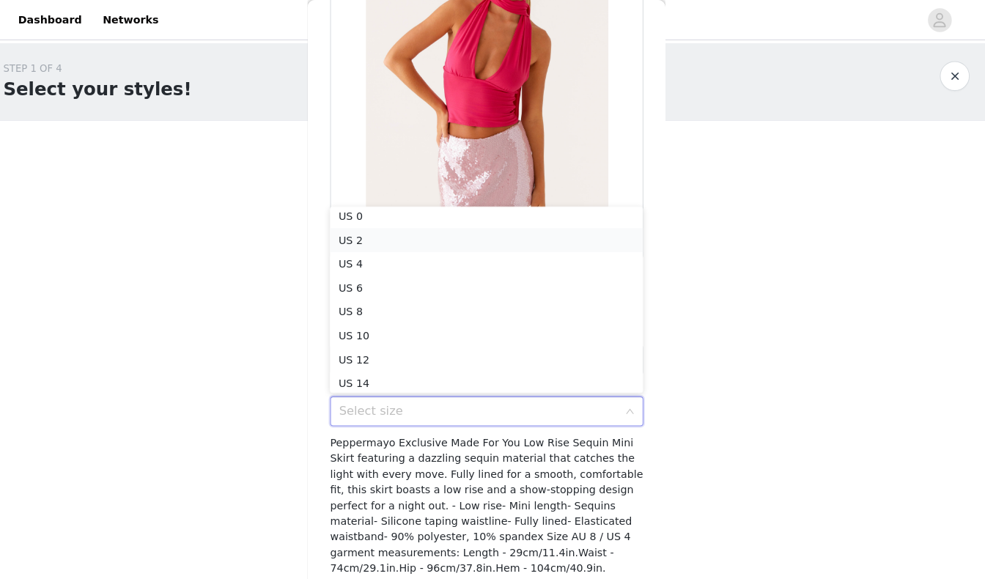
click at [436, 232] on li "US 2" at bounding box center [493, 235] width 308 height 23
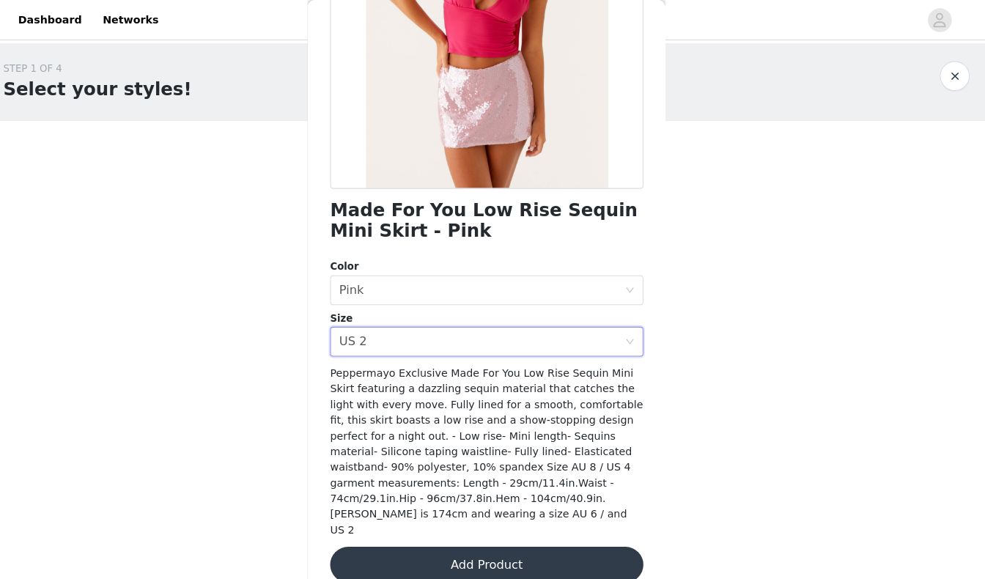
scroll to position [217, 0]
click at [424, 553] on button "Add Product" at bounding box center [493, 555] width 308 height 35
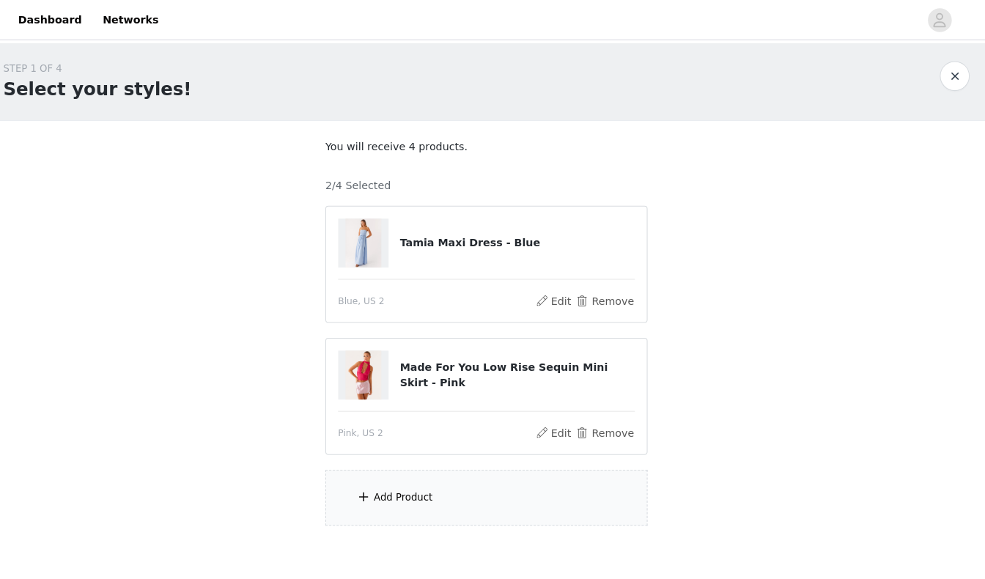
click at [400, 490] on div "Add Product" at bounding box center [411, 489] width 58 height 15
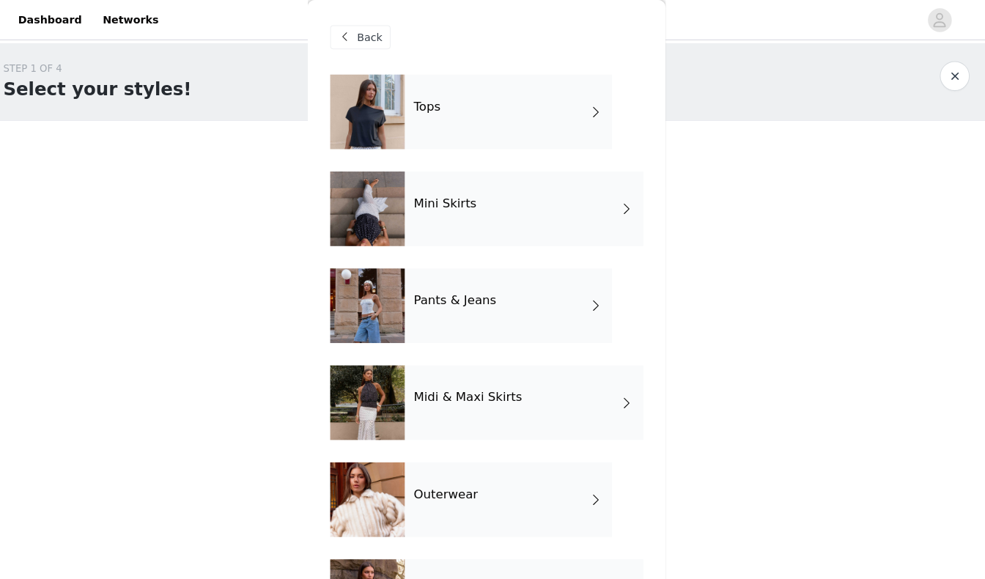
click at [412, 490] on div "Outerwear" at bounding box center [514, 491] width 204 height 73
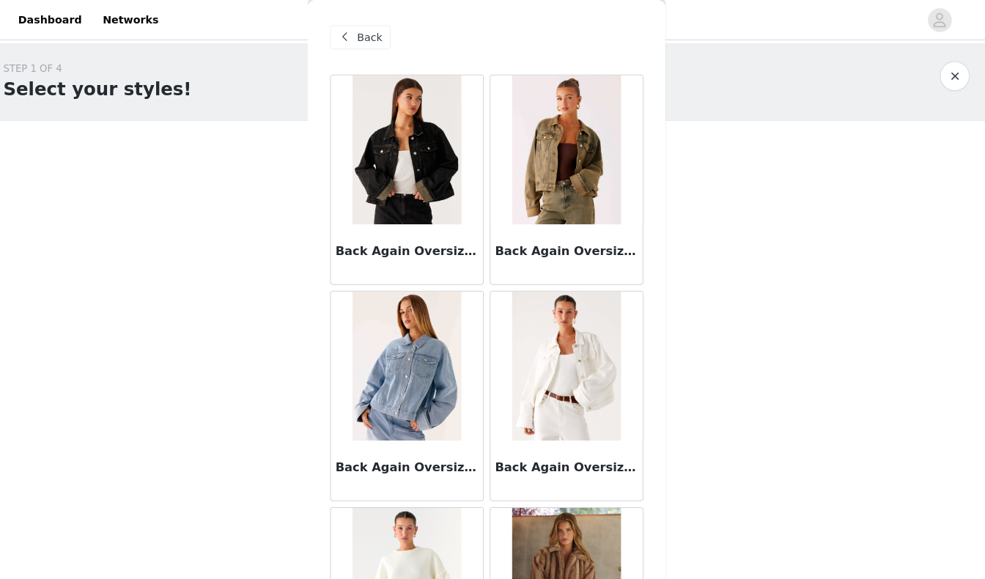
scroll to position [0, 0]
click at [347, 34] on span at bounding box center [354, 37] width 18 height 18
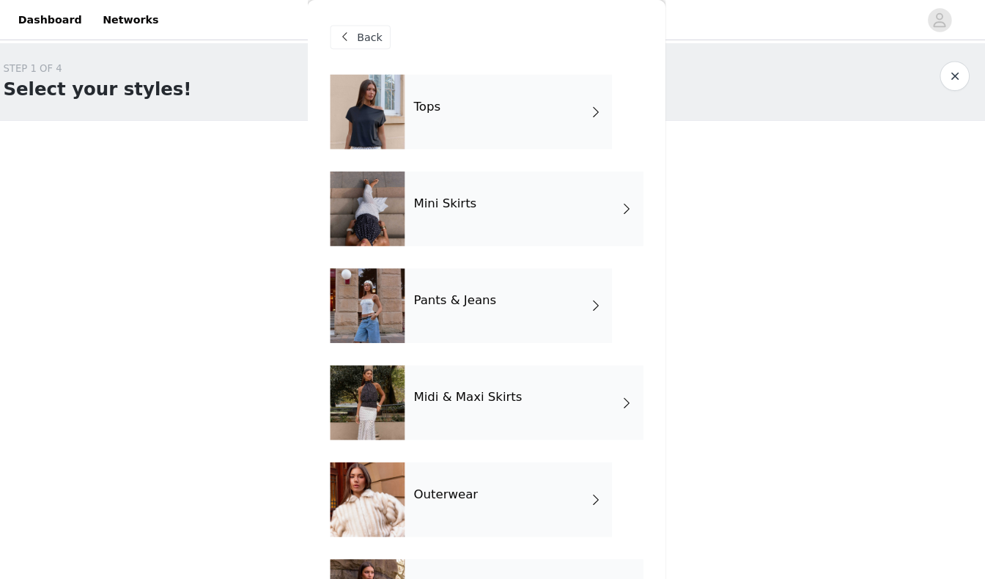
click at [436, 112] on div "Tops" at bounding box center [514, 109] width 204 height 73
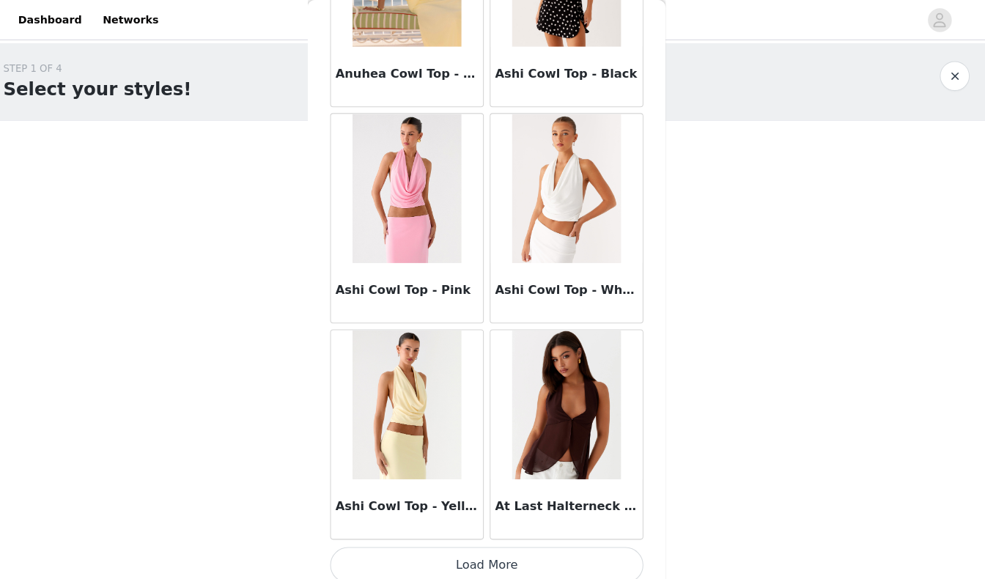
scroll to position [1662, 0]
click at [411, 542] on button "Load More" at bounding box center [493, 556] width 308 height 35
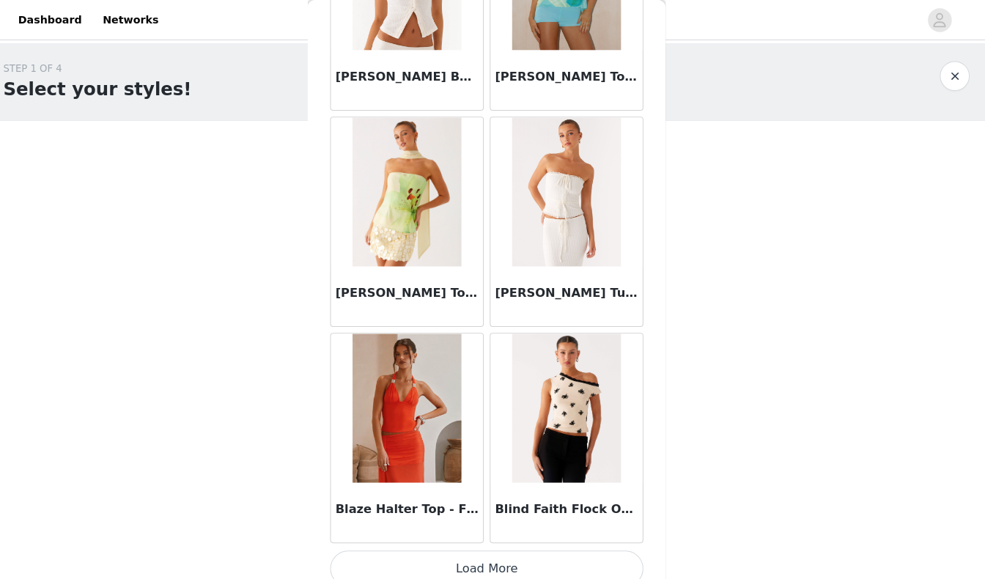
scroll to position [3785, 0]
click at [439, 549] on button "Load More" at bounding box center [493, 559] width 308 height 35
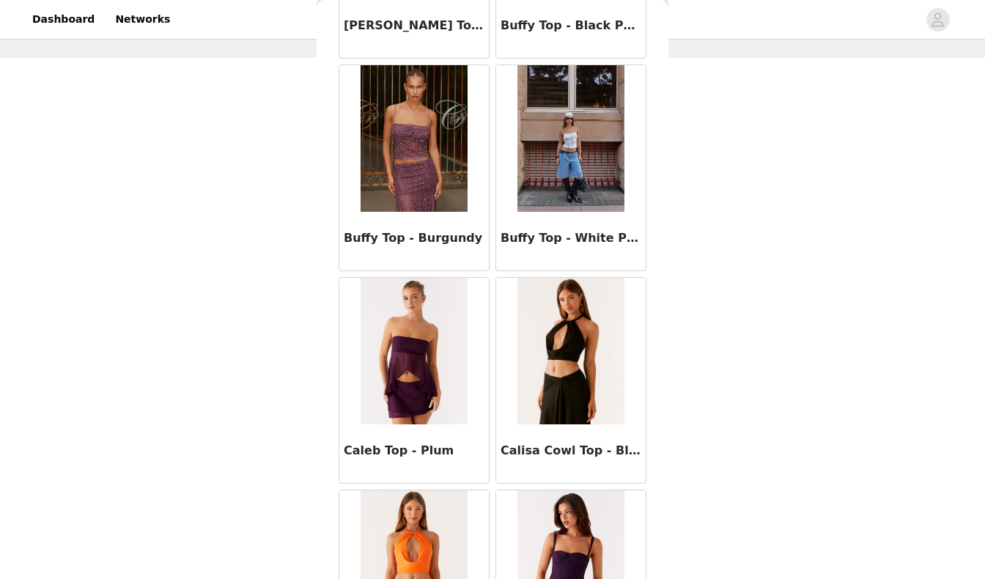
scroll to position [5750, 0]
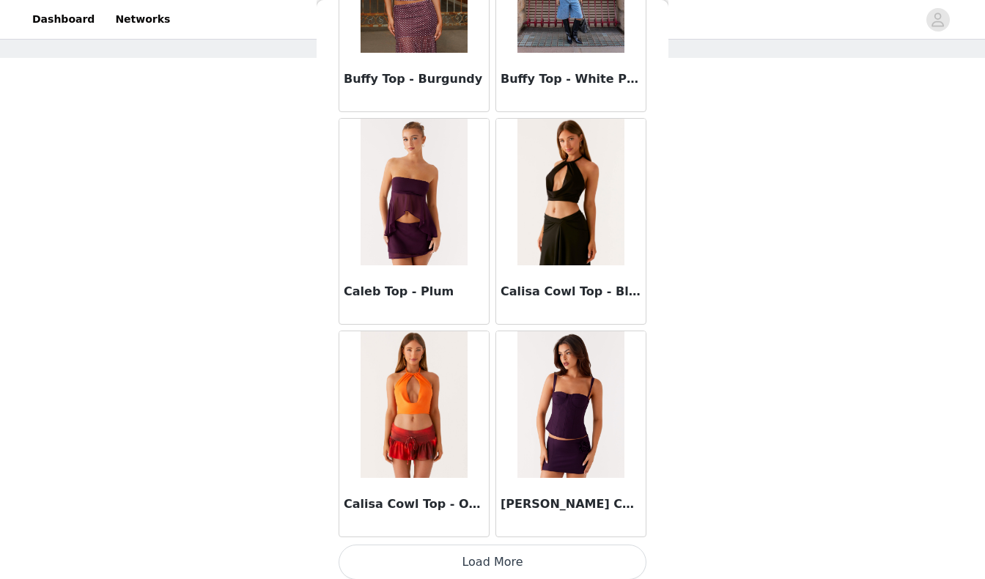
click at [433, 551] on button "Load More" at bounding box center [493, 562] width 308 height 35
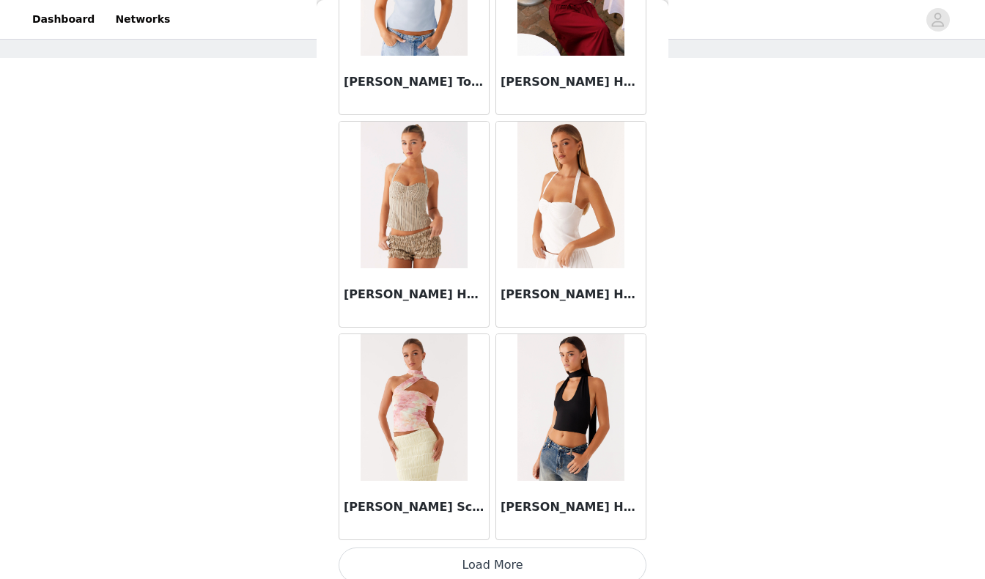
click at [408, 558] on button "Load More" at bounding box center [493, 565] width 308 height 35
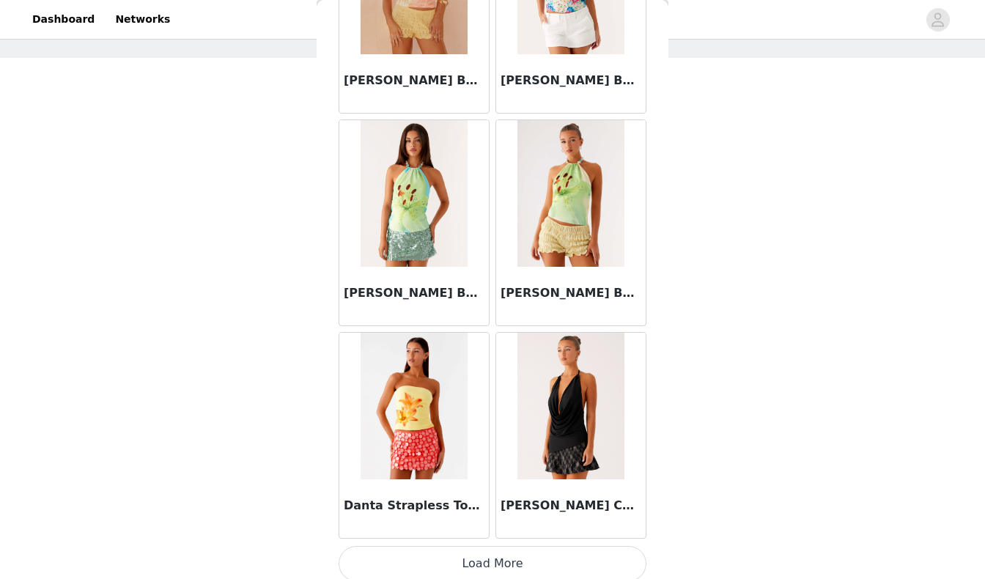
scroll to position [10154, 0]
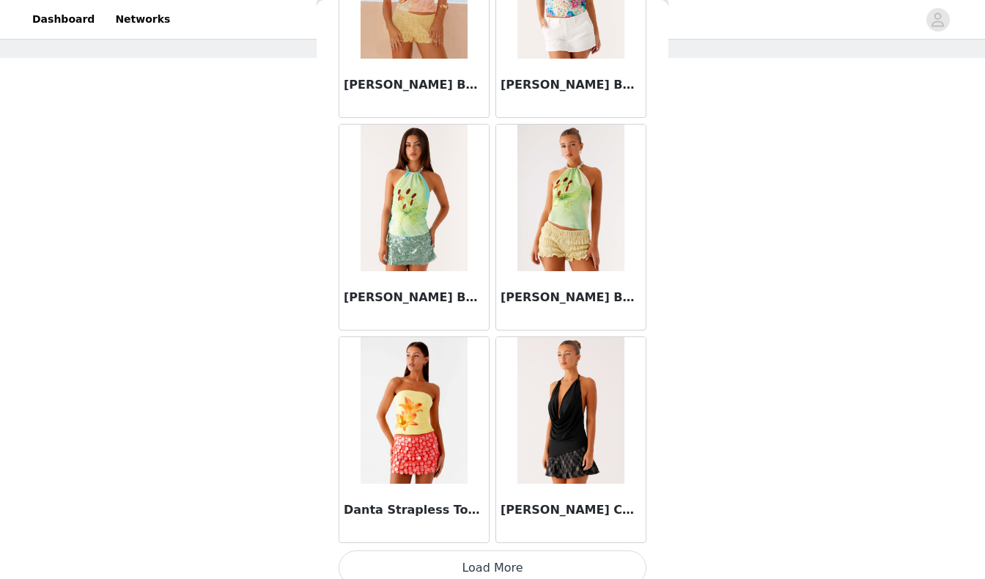
click at [418, 563] on button "Load More" at bounding box center [493, 568] width 308 height 35
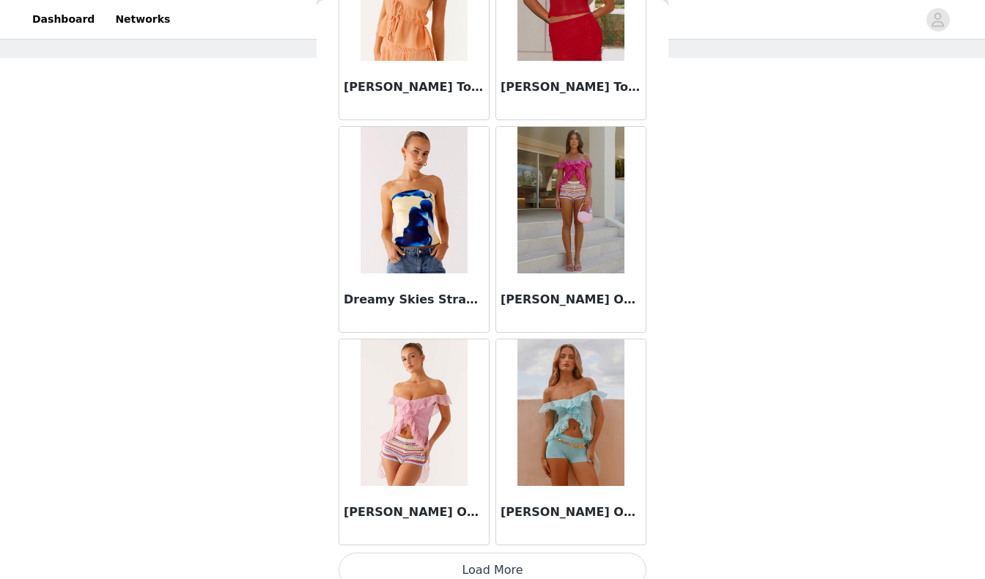
scroll to position [12277, 0]
click at [441, 565] on button "Load More" at bounding box center [493, 570] width 308 height 35
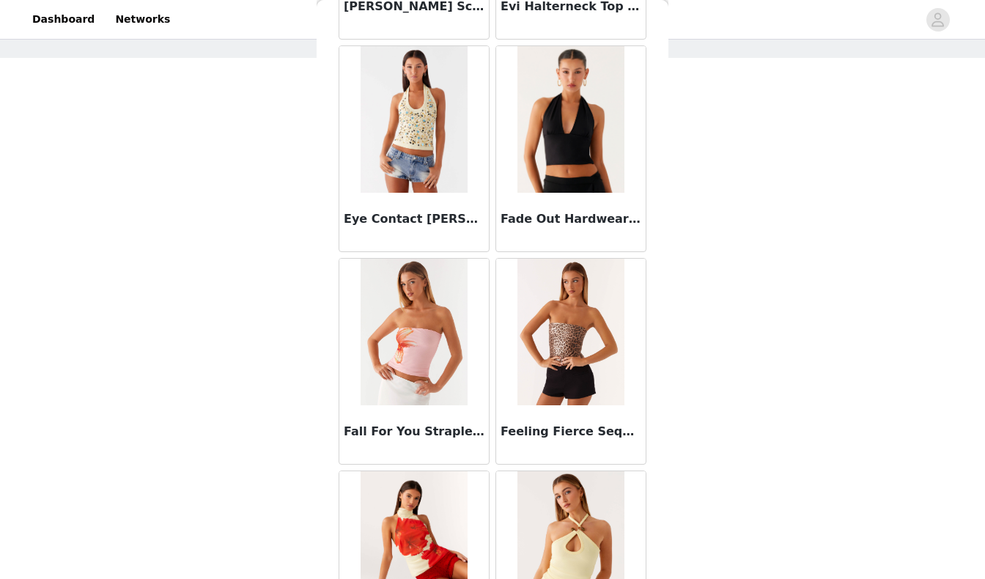
scroll to position [13885, 0]
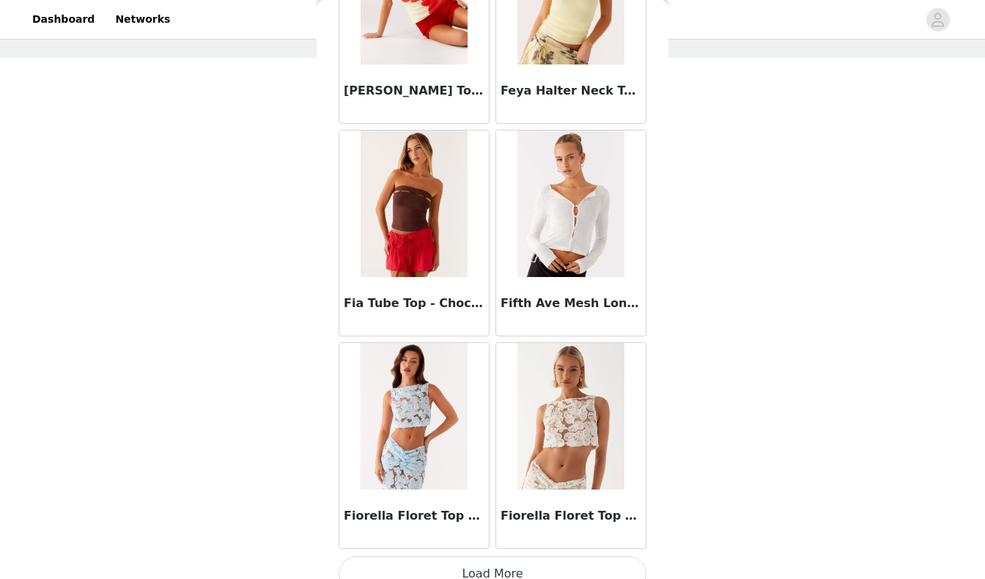
click at [415, 559] on button "Load More" at bounding box center [493, 573] width 308 height 35
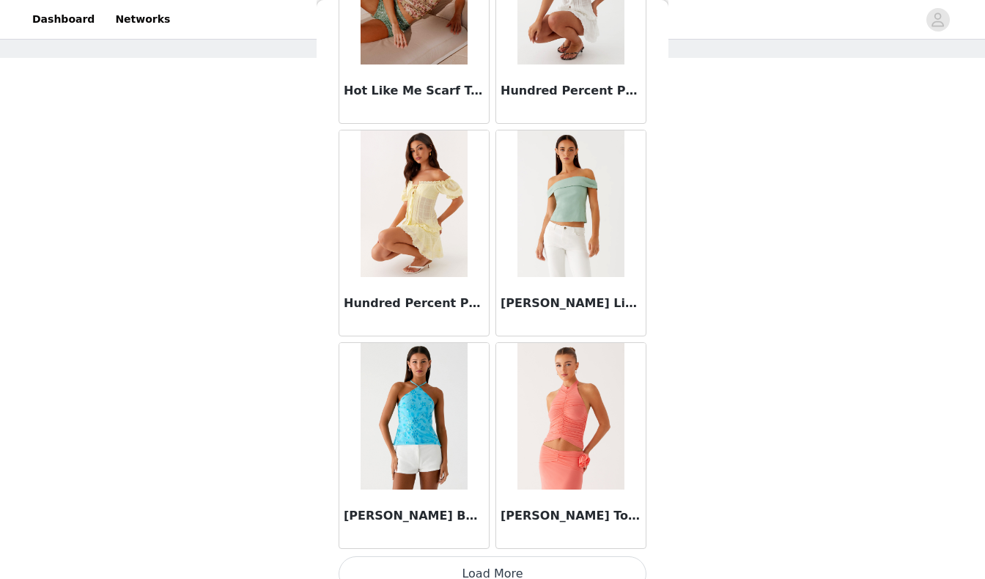
scroll to position [16523, 0]
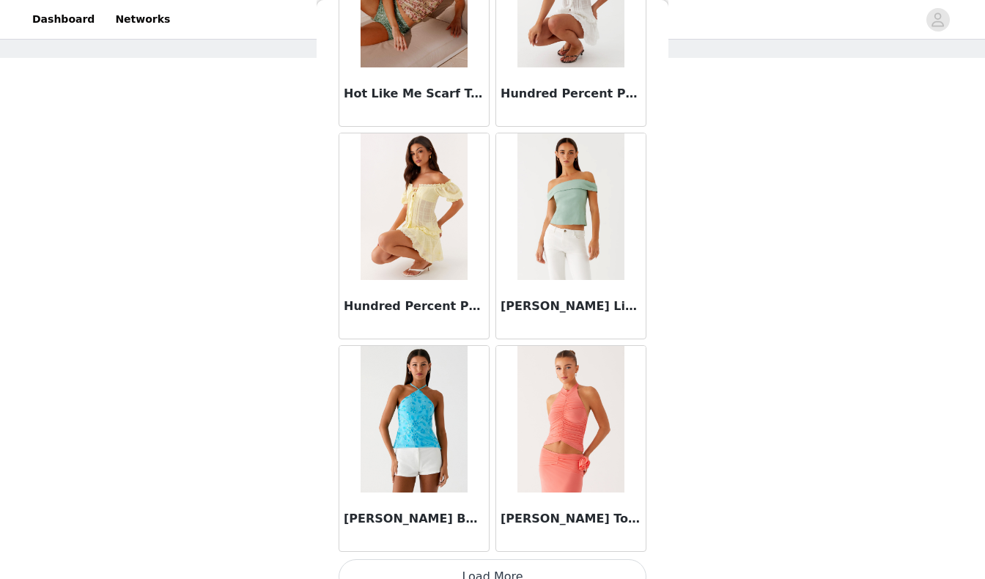
click at [460, 564] on button "Load More" at bounding box center [493, 576] width 308 height 35
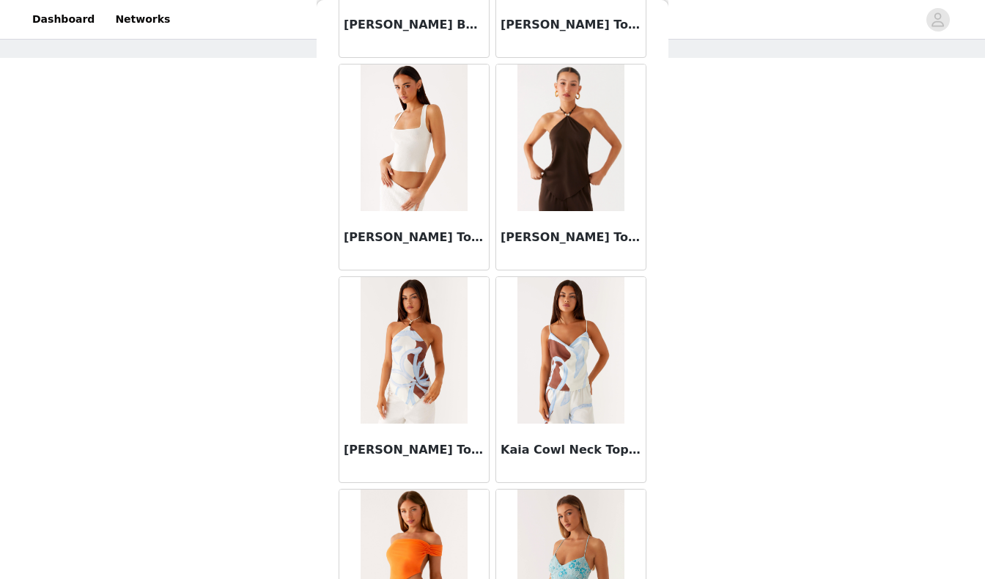
scroll to position [17021, 0]
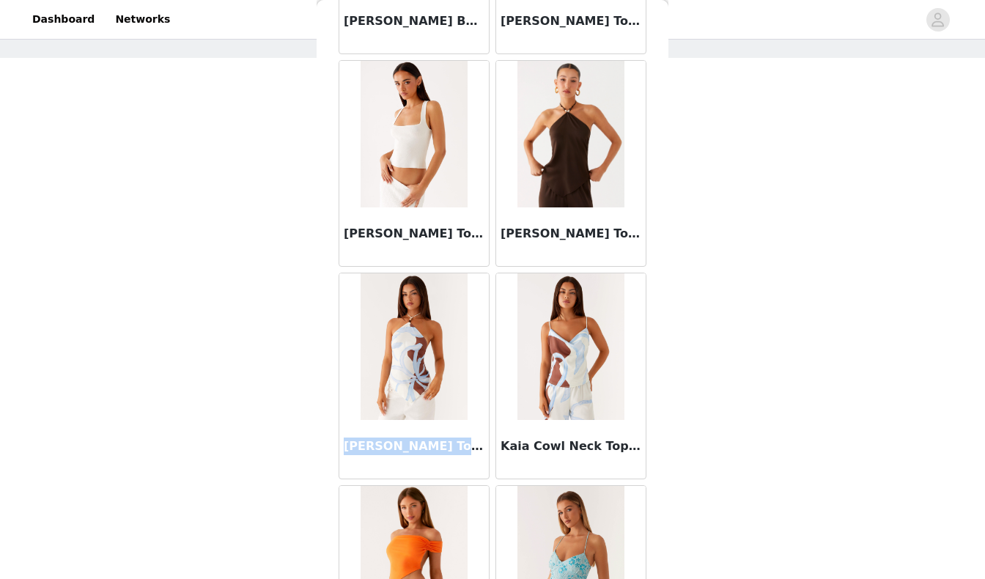
drag, startPoint x: 345, startPoint y: 419, endPoint x: 455, endPoint y: 423, distance: 109.3
click at [455, 438] on h3 "Julissa Halter Top - Bloom Wave Print" at bounding box center [414, 447] width 141 height 18
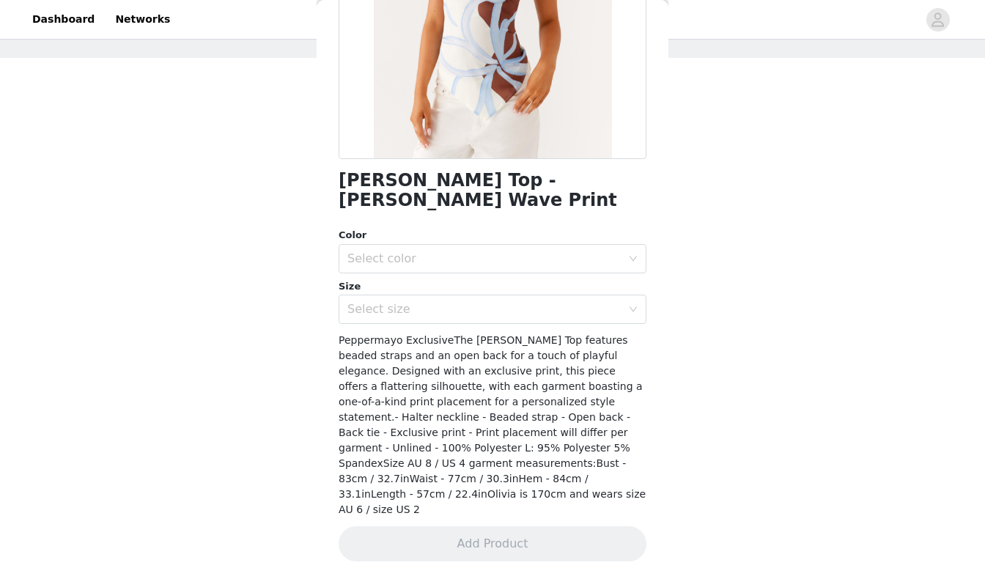
scroll to position [198, 0]
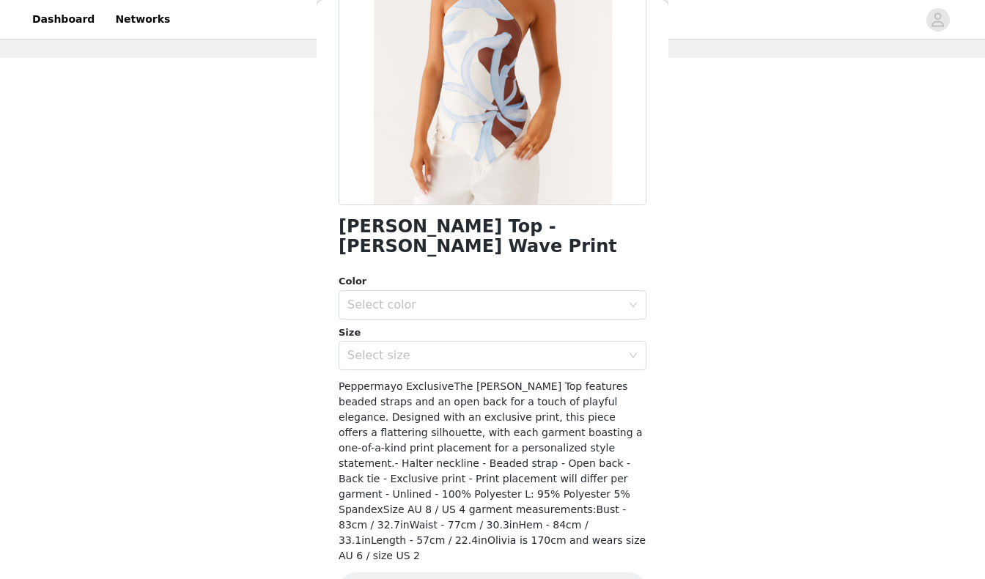
copy h3 "Julissa Halter Top - B"
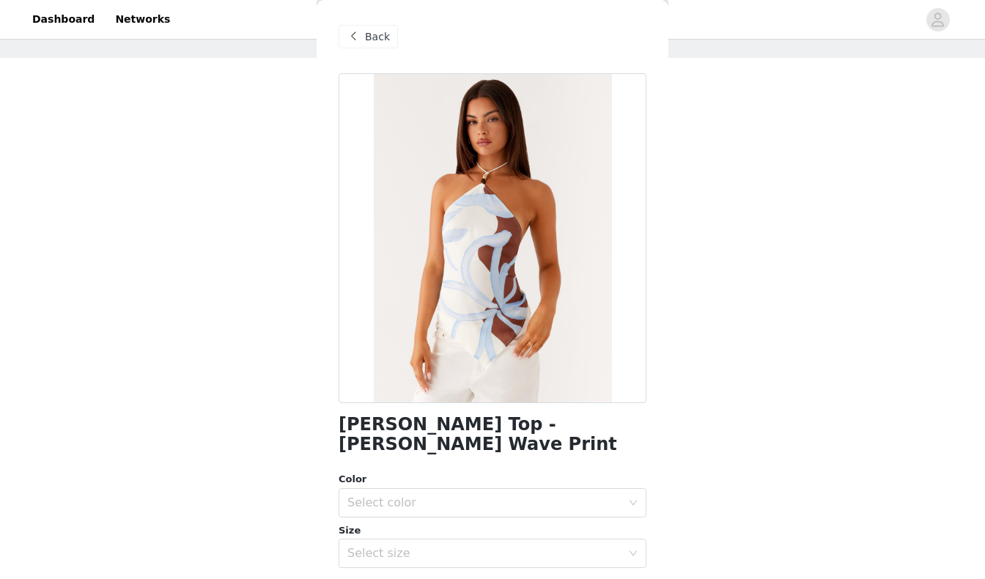
scroll to position [-1, 0]
click at [370, 37] on span "Back" at bounding box center [377, 36] width 25 height 15
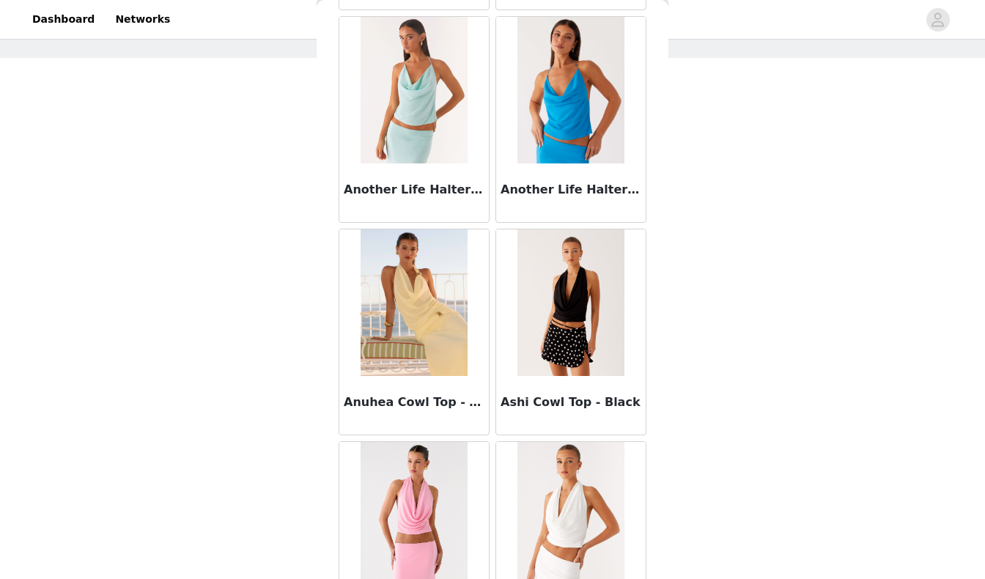
scroll to position [1604, 0]
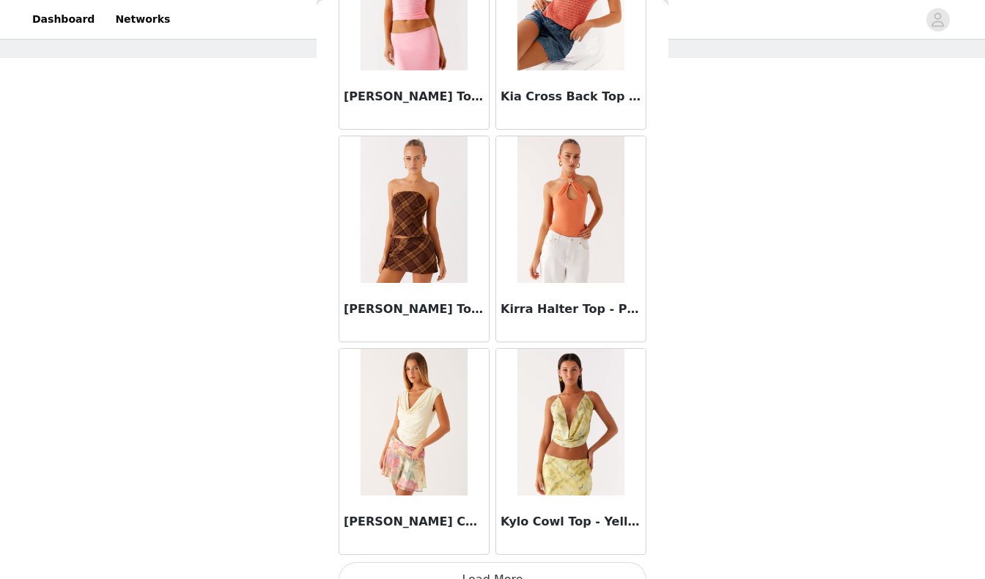
click at [526, 563] on button "Load More" at bounding box center [493, 579] width 308 height 35
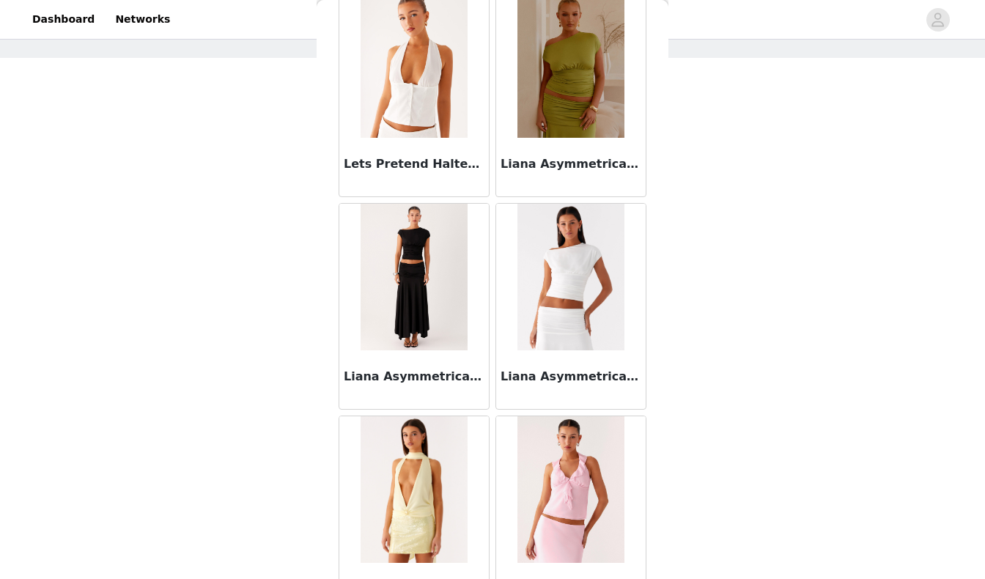
scroll to position [20285, 0]
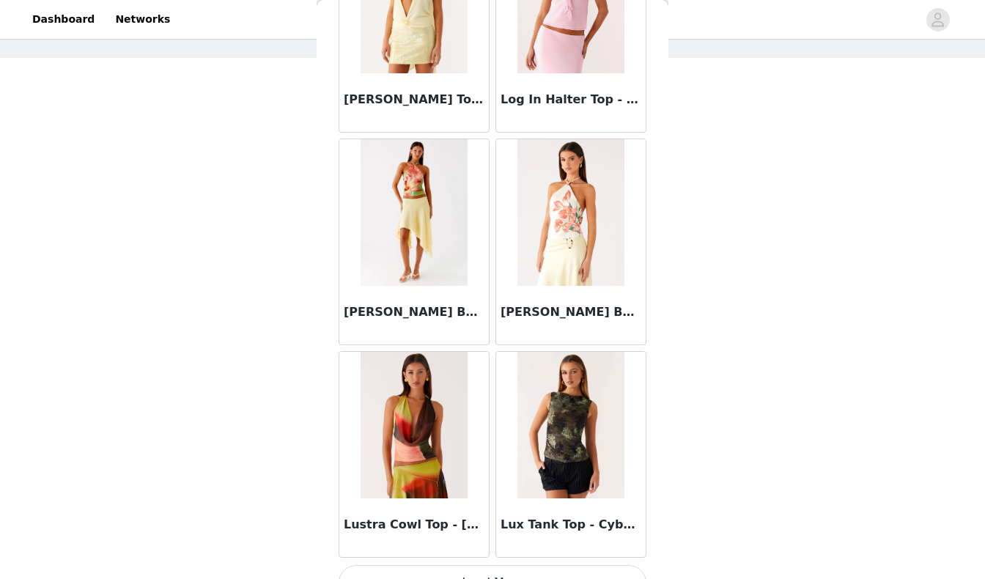
click at [417, 565] on button "Load More" at bounding box center [493, 582] width 308 height 35
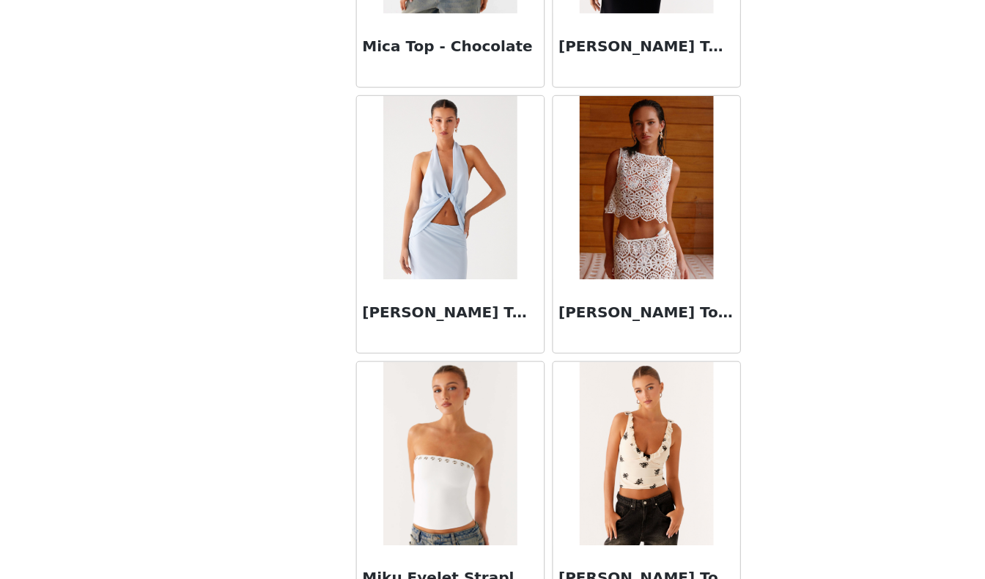
scroll to position [53, 0]
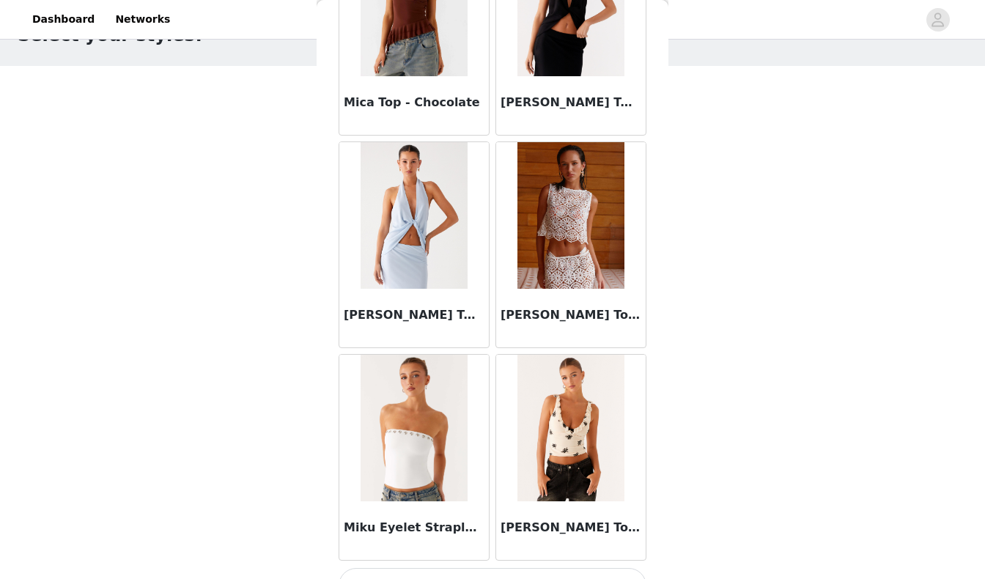
click at [375, 568] on button "Load More" at bounding box center [493, 585] width 308 height 35
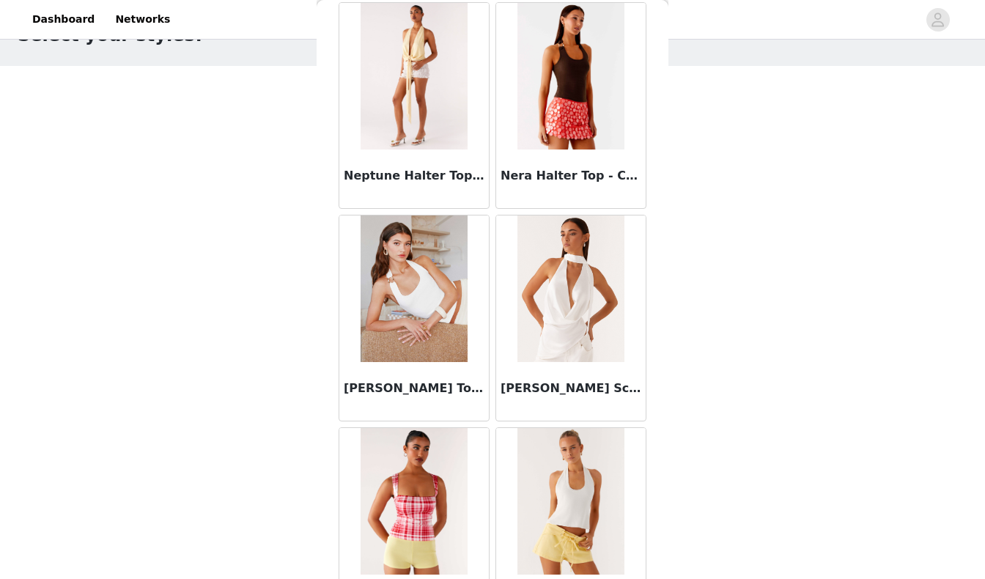
scroll to position [24941, 0]
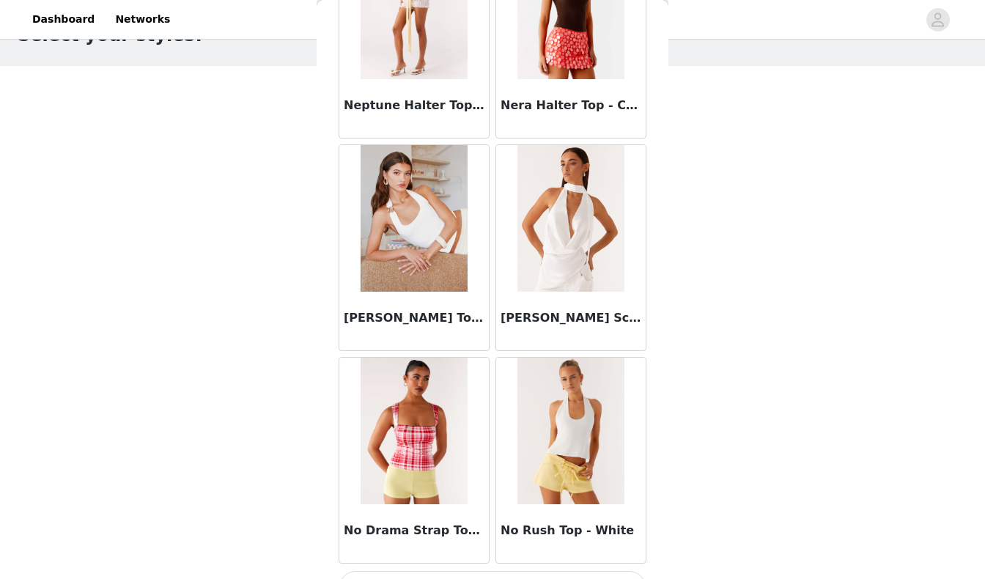
click at [455, 571] on button "Load More" at bounding box center [493, 588] width 308 height 35
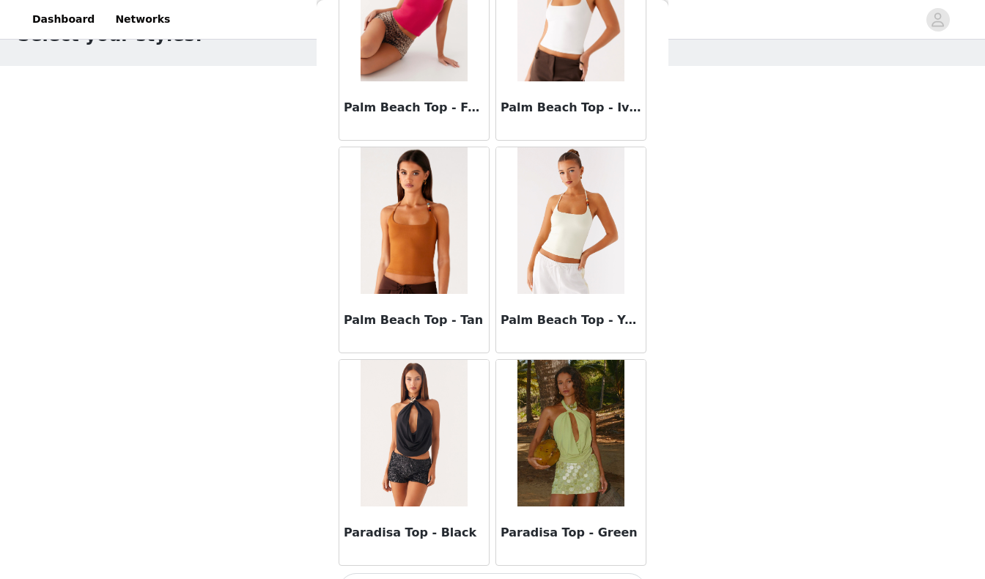
scroll to position [27138, 0]
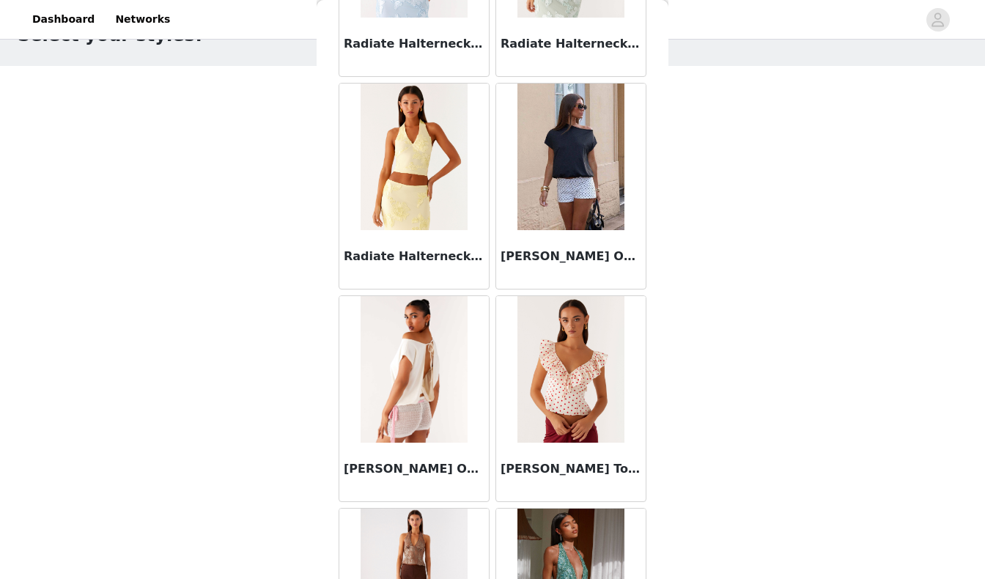
scroll to position [29032, 0]
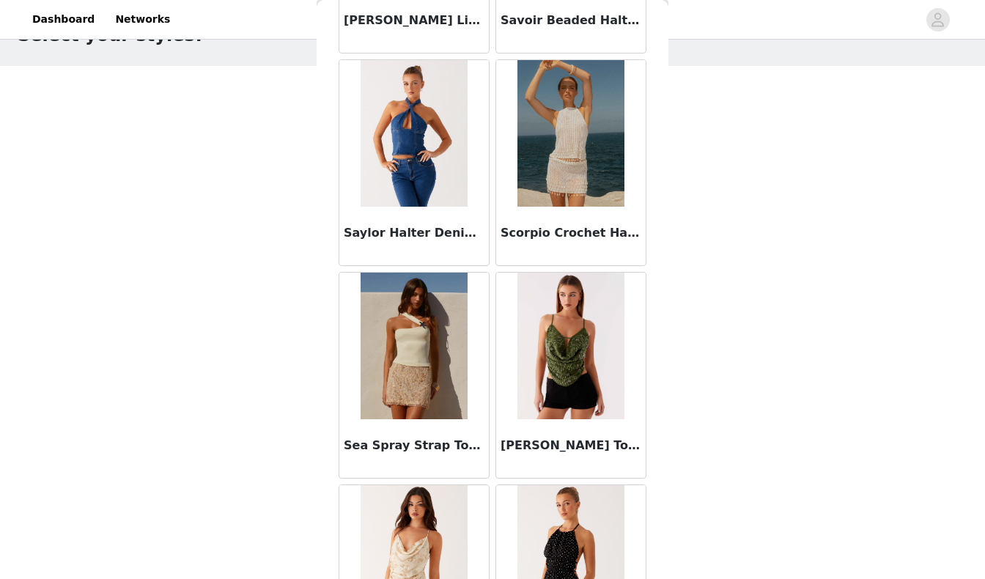
scroll to position [31291, 0]
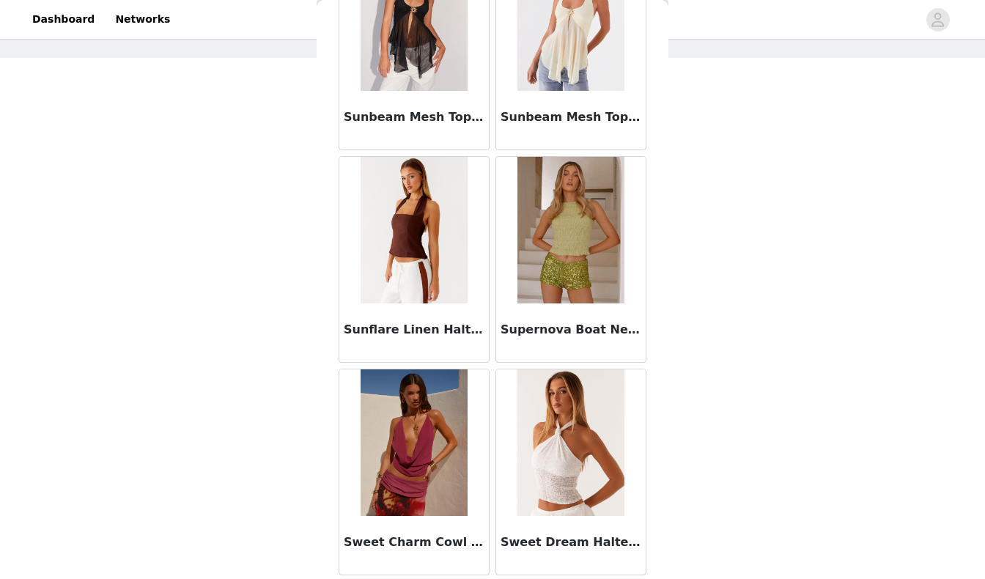
scroll to position [61, 0]
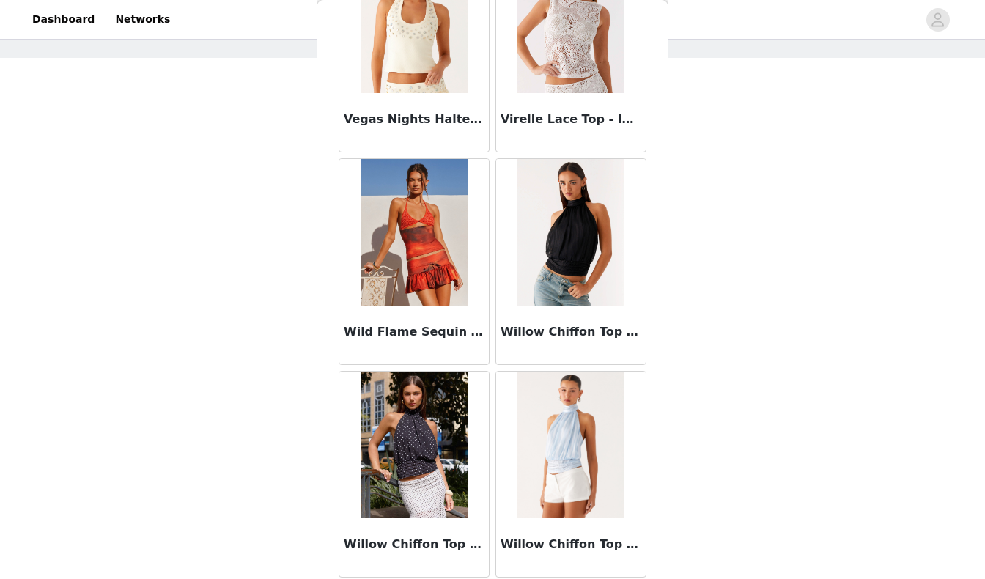
scroll to position [35630, 0]
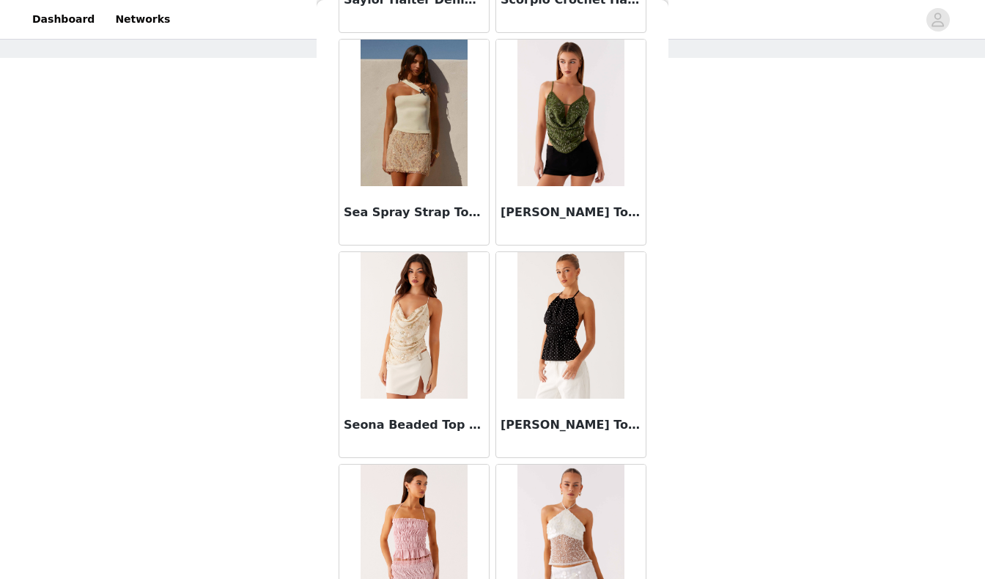
scroll to position [31328, 0]
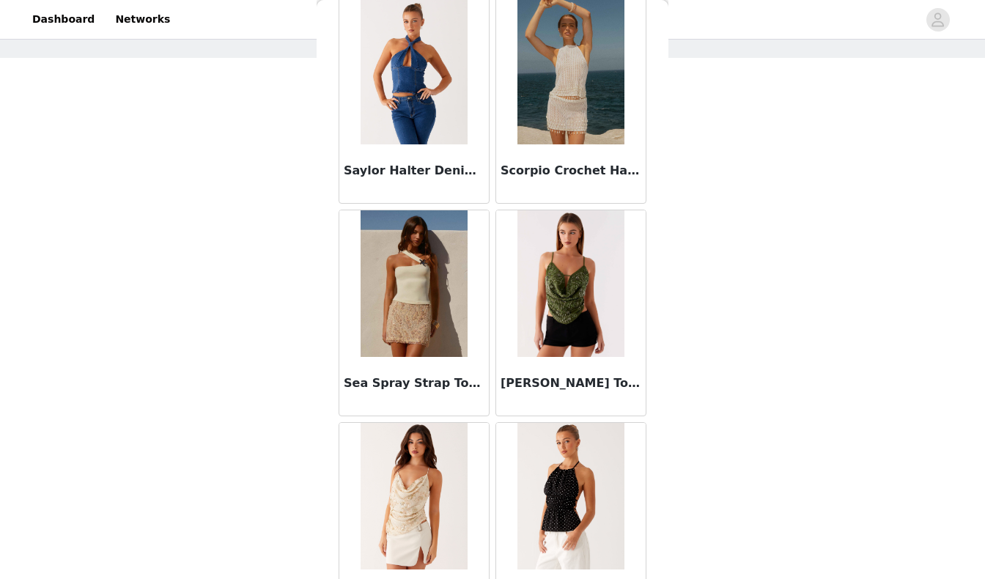
click at [418, 249] on img at bounding box center [414, 283] width 106 height 147
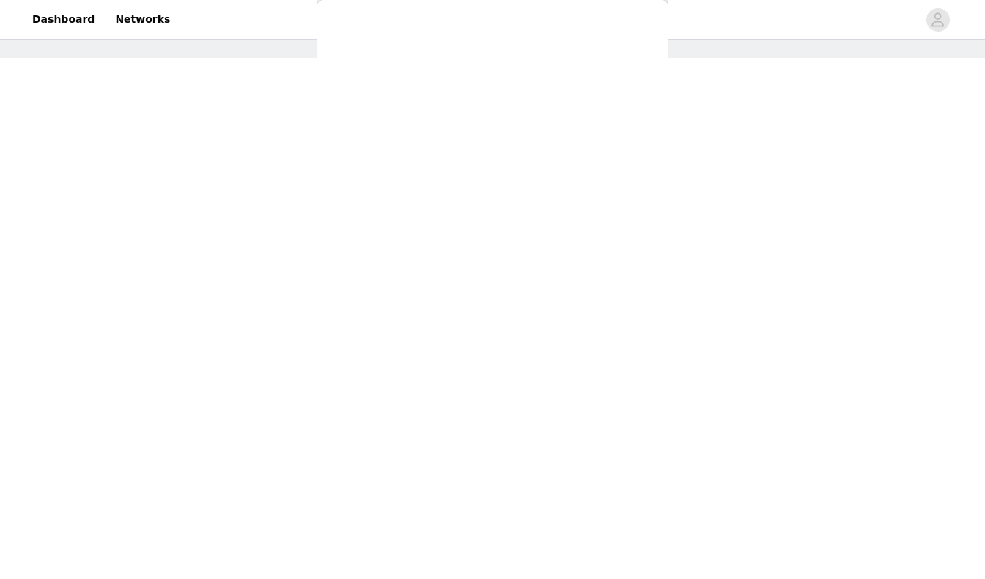
scroll to position [0, 0]
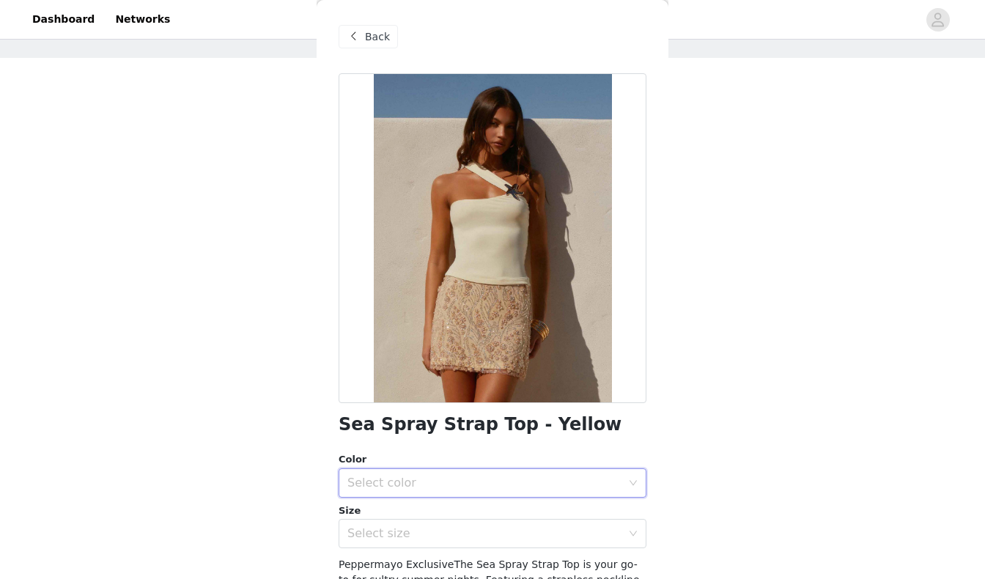
click at [410, 489] on div "Select color" at bounding box center [487, 483] width 281 height 28
click at [408, 519] on li "Yellow" at bounding box center [493, 514] width 308 height 23
click at [408, 544] on div "Select size" at bounding box center [487, 534] width 281 height 28
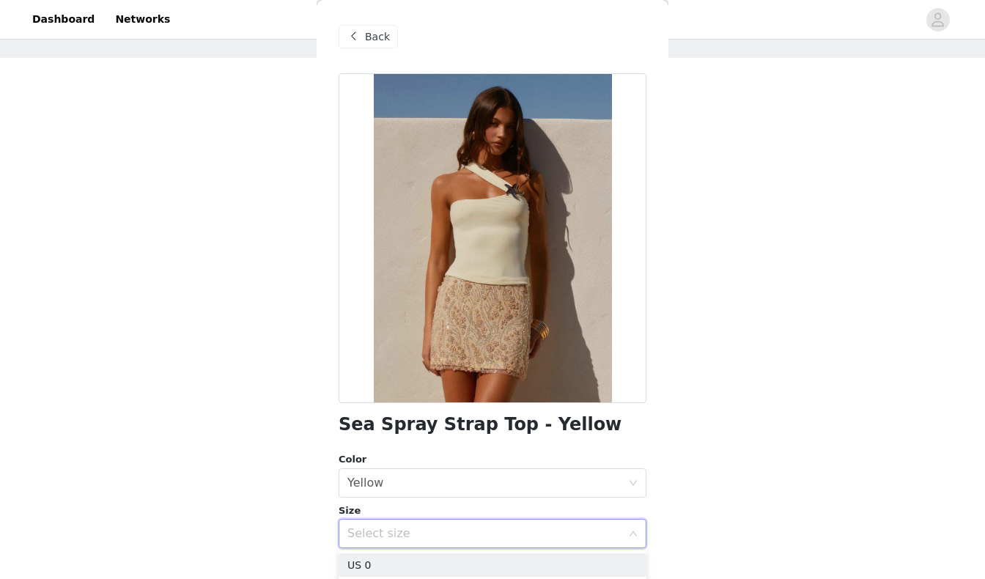
click at [417, 536] on div "Select size" at bounding box center [484, 533] width 274 height 15
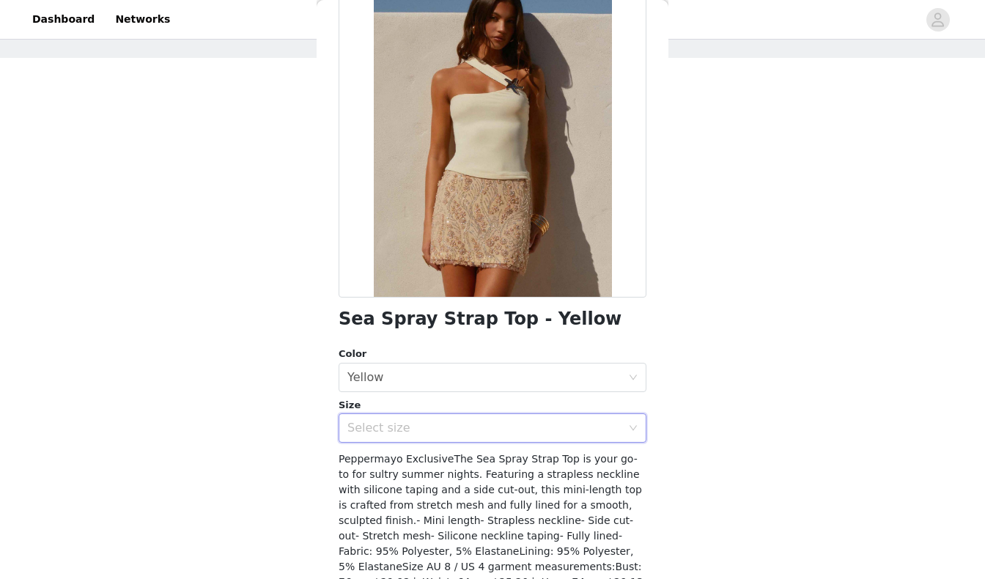
scroll to position [122, 0]
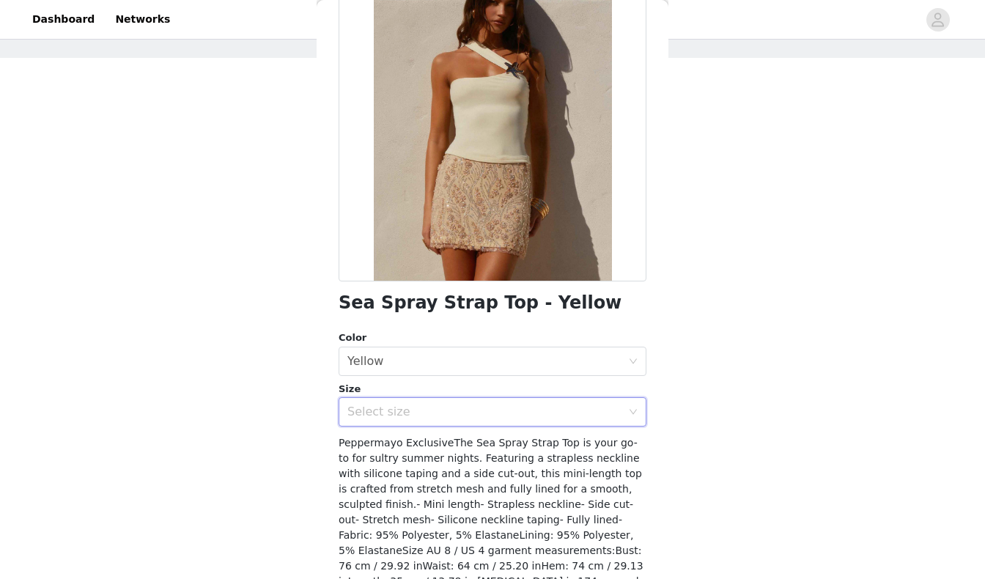
click at [415, 402] on div "Select size" at bounding box center [487, 412] width 281 height 28
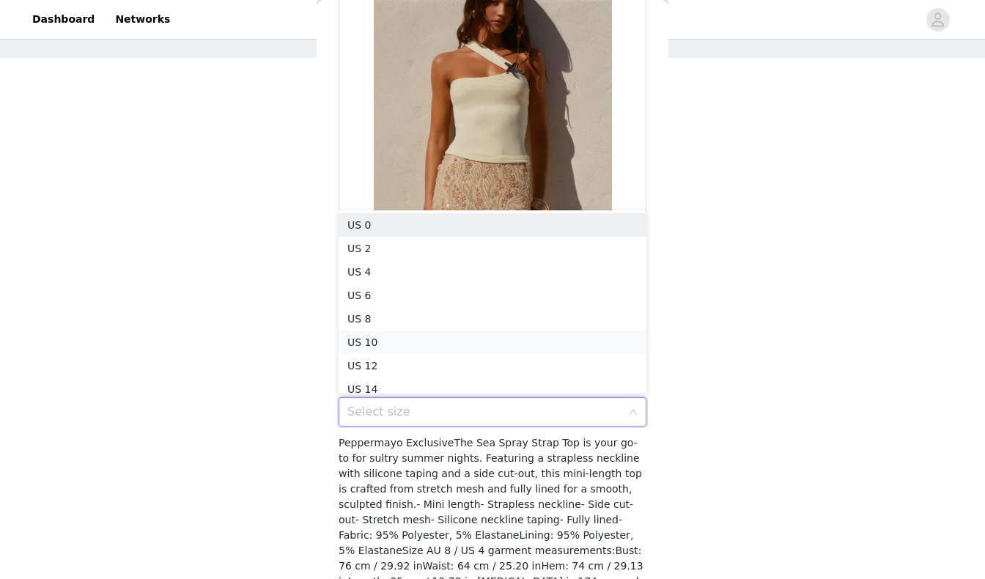
scroll to position [5, 0]
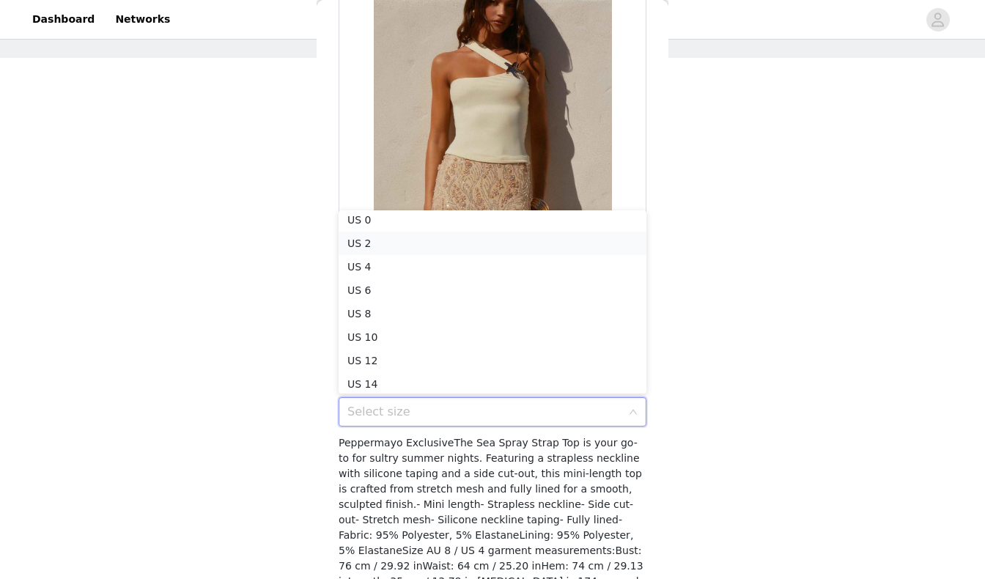
click at [422, 250] on li "US 2" at bounding box center [493, 243] width 308 height 23
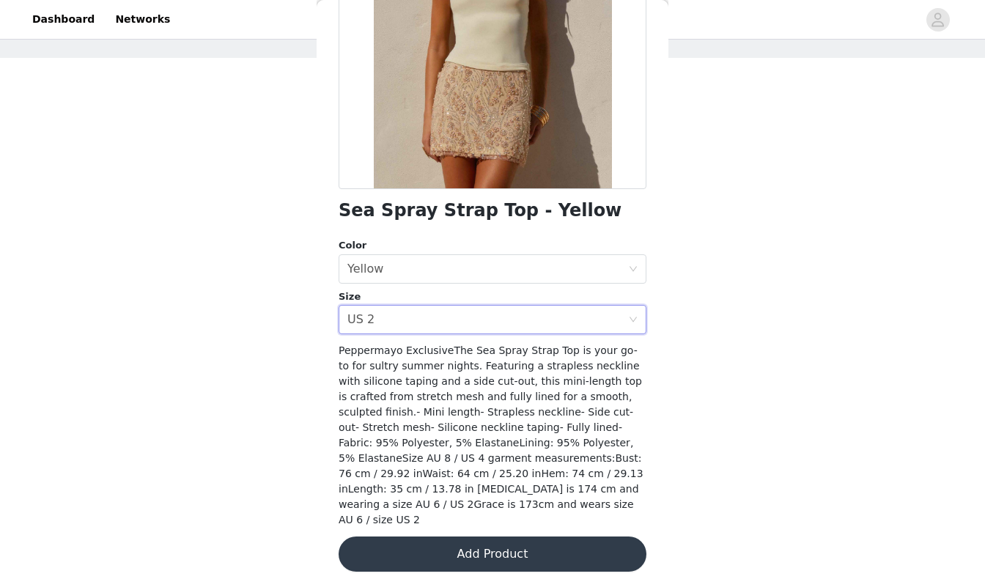
scroll to position [214, 0]
click at [411, 537] on button "Add Product" at bounding box center [493, 554] width 308 height 35
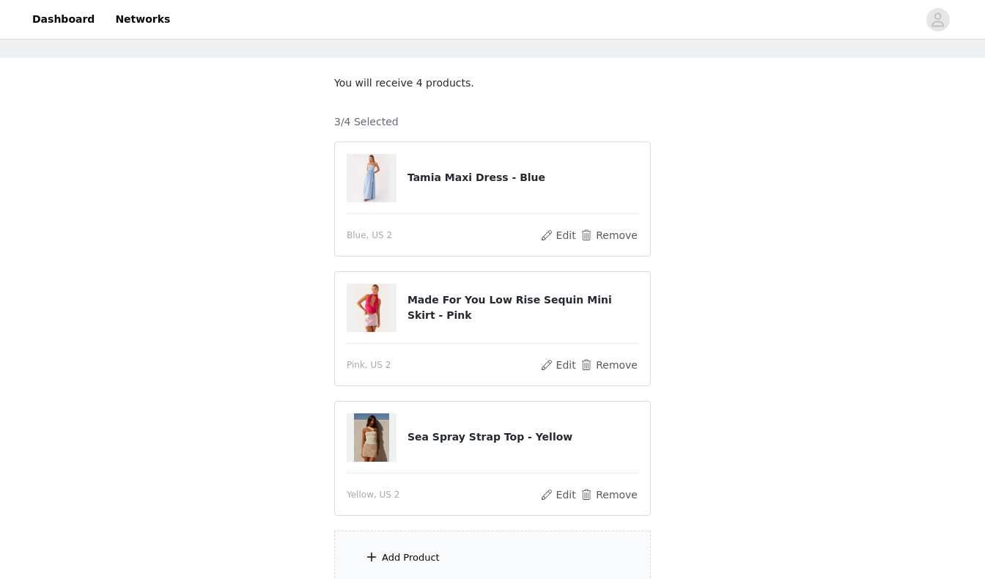
click at [410, 540] on div "Add Product" at bounding box center [492, 558] width 317 height 55
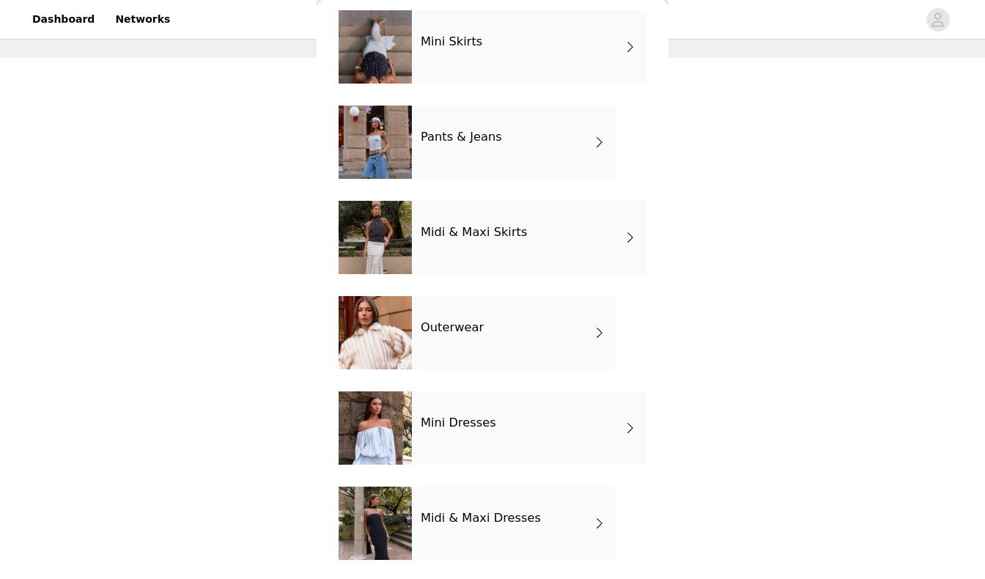
scroll to position [161, 0]
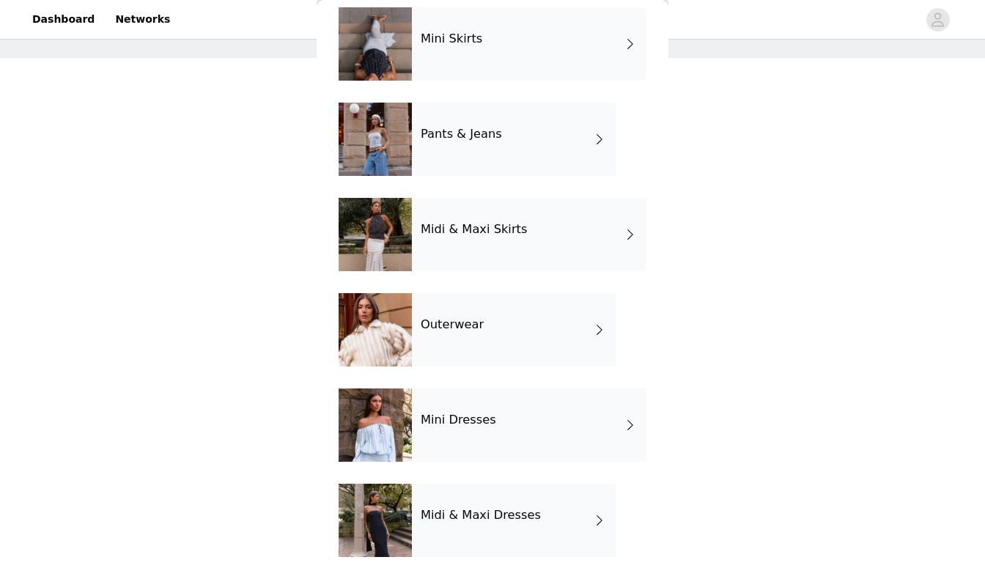
click at [435, 430] on div "Mini Dresses" at bounding box center [529, 425] width 235 height 73
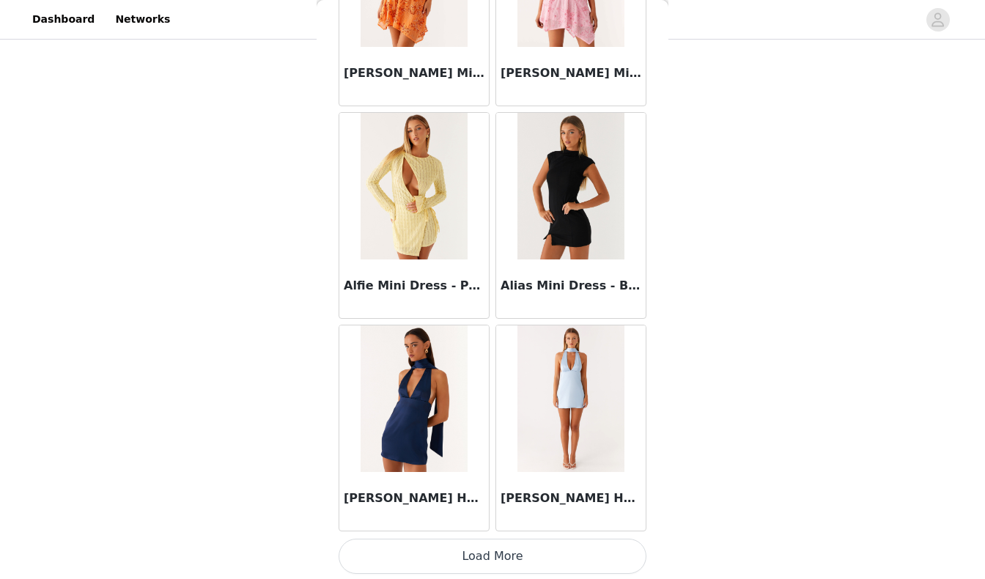
scroll to position [118, 0]
click at [425, 542] on button "Load More" at bounding box center [493, 556] width 308 height 35
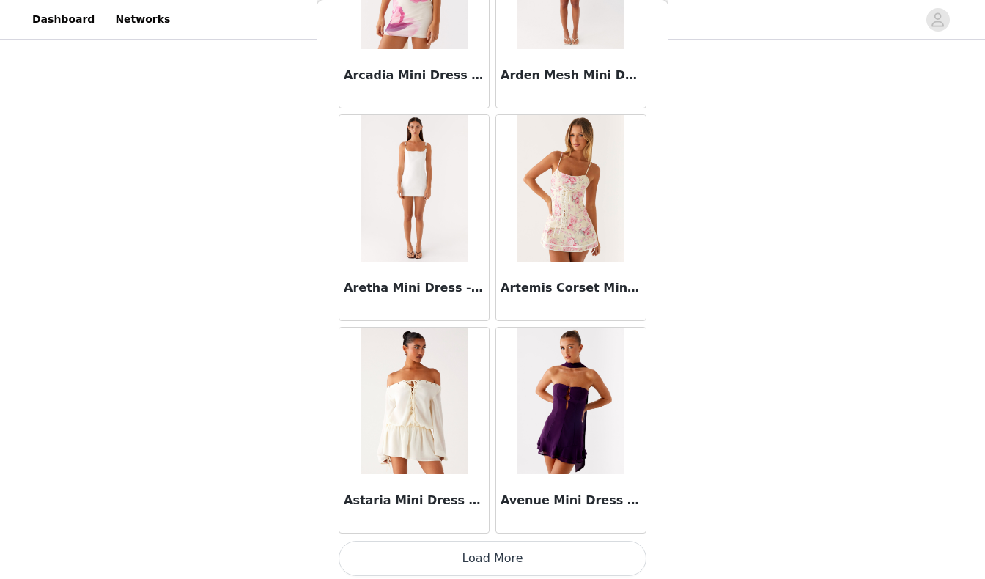
scroll to position [3785, 0]
click at [428, 551] on button "Load More" at bounding box center [493, 559] width 308 height 35
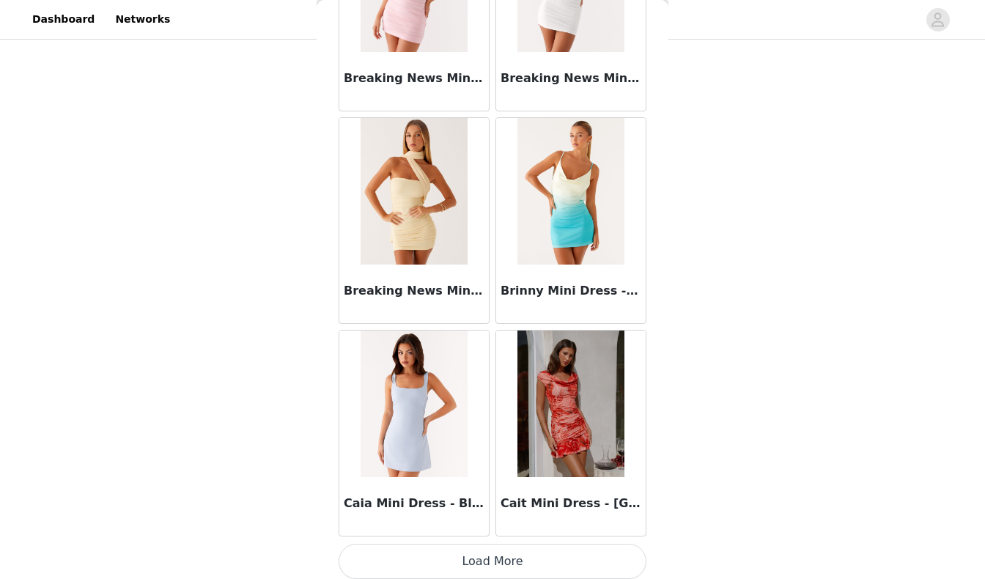
scroll to position [5908, 0]
click at [415, 559] on button "Load More" at bounding box center [493, 562] width 308 height 35
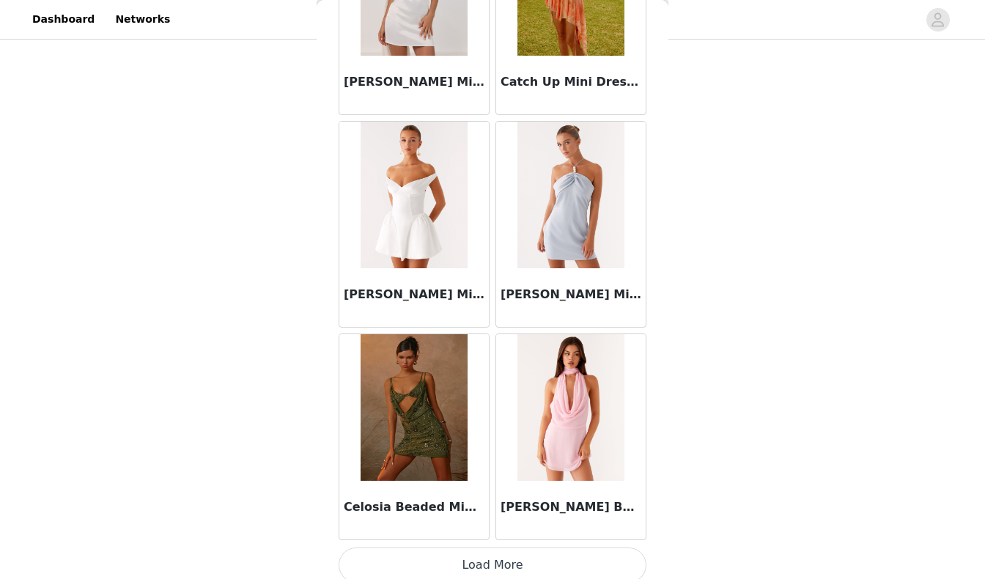
click at [423, 548] on button "Load More" at bounding box center [493, 565] width 308 height 35
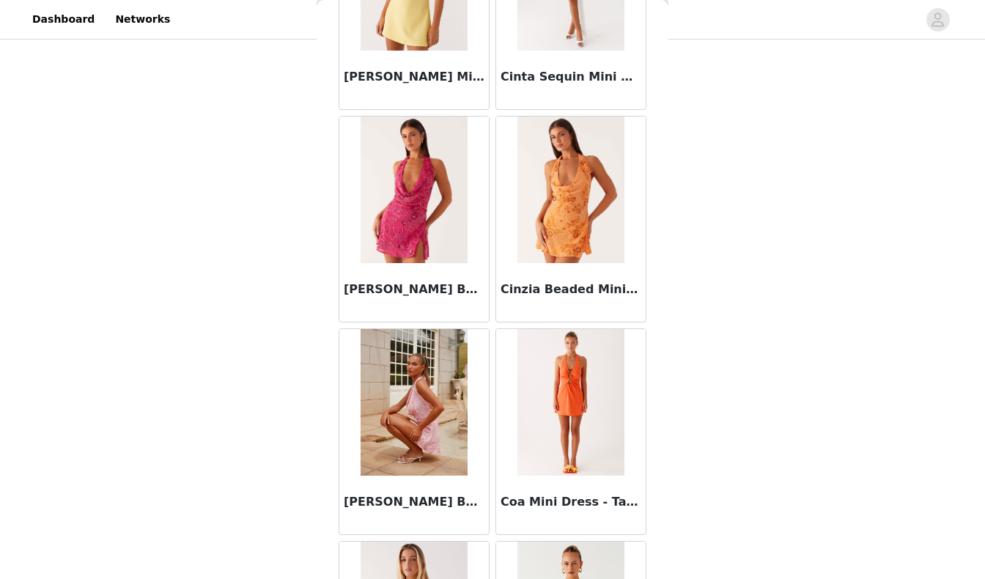
scroll to position [9169, 0]
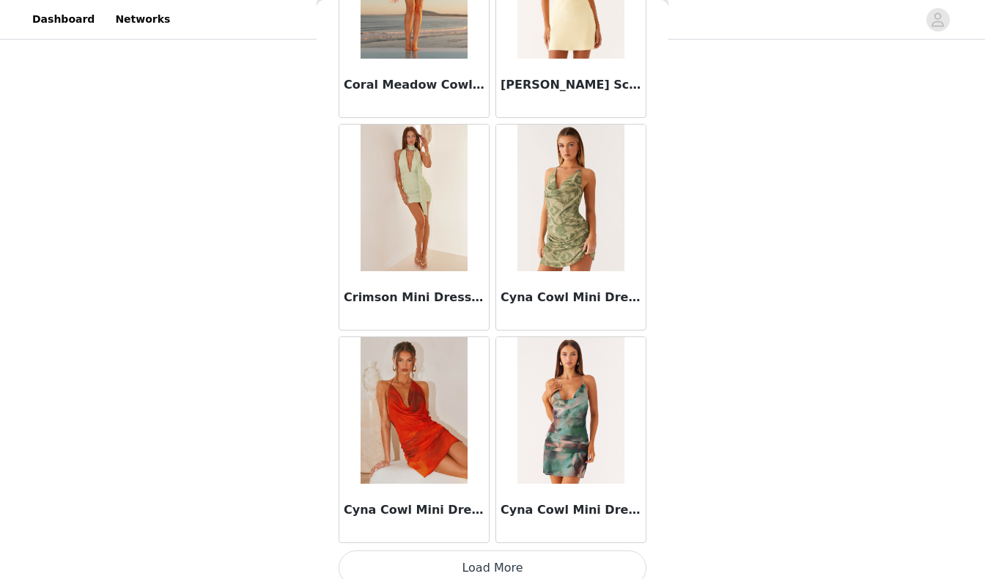
click at [426, 551] on button "Load More" at bounding box center [493, 568] width 308 height 35
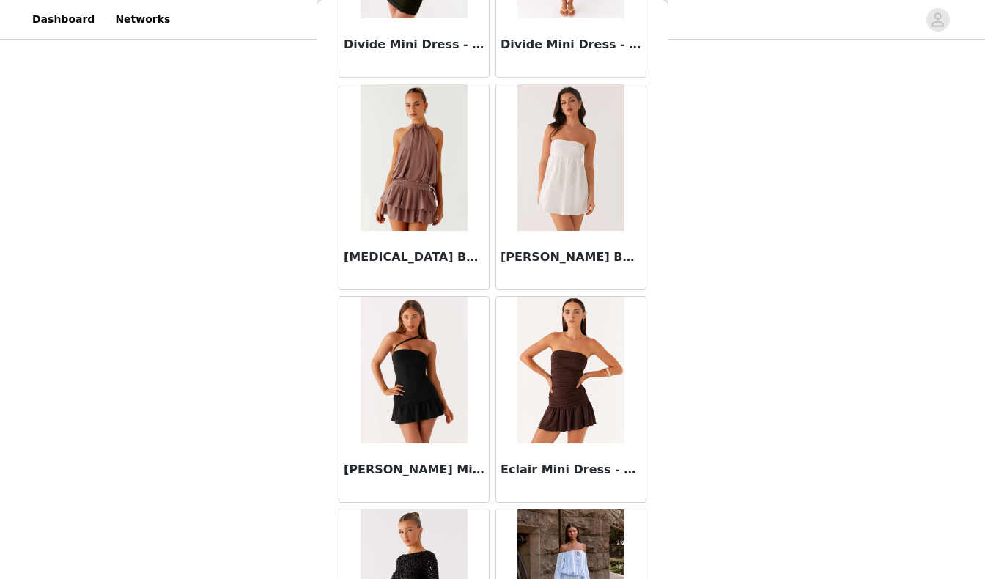
scroll to position [11683, 0]
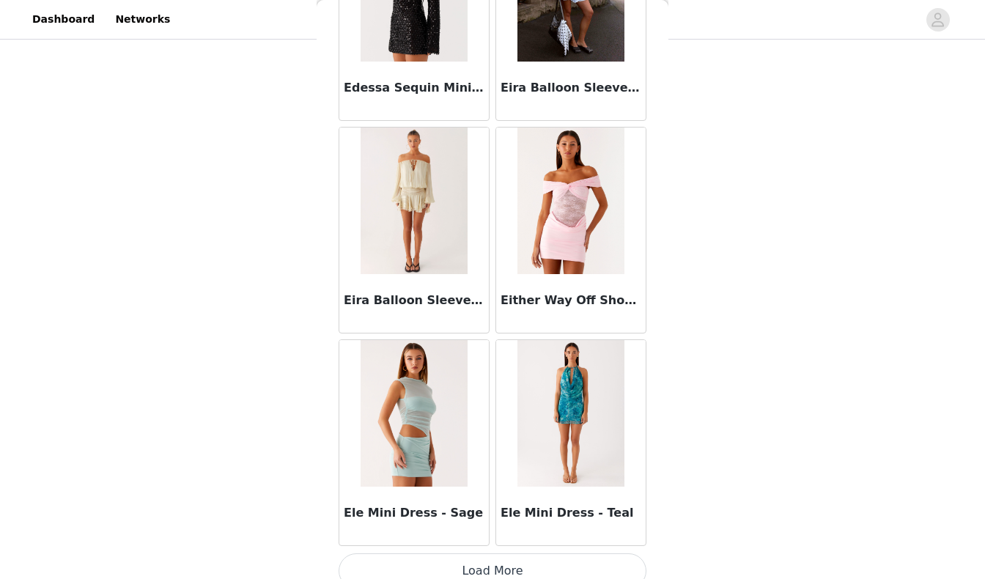
click at [394, 564] on button "Load More" at bounding box center [493, 570] width 308 height 35
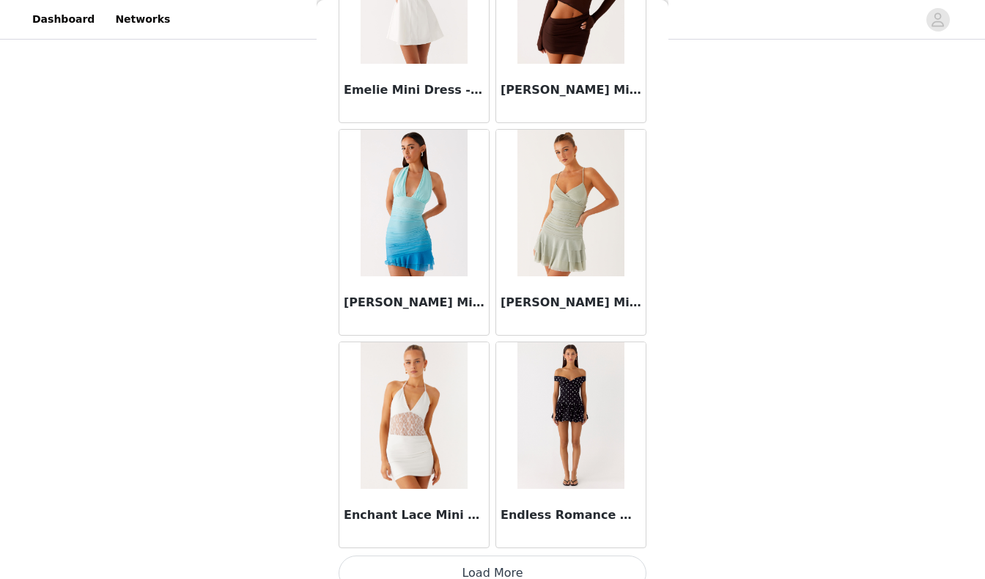
scroll to position [14400, 0]
